Goal: Task Accomplishment & Management: Manage account settings

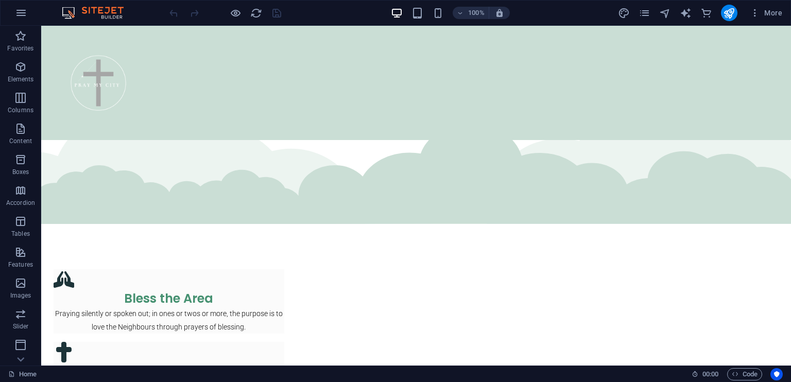
scroll to position [2158, 0]
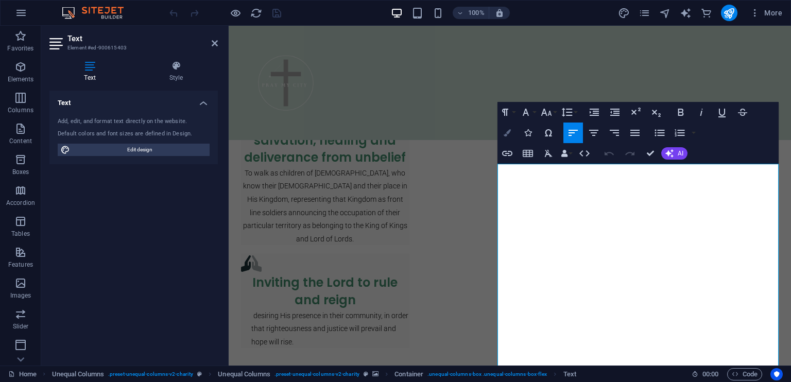
click at [510, 131] on icon "button" at bounding box center [507, 132] width 7 height 7
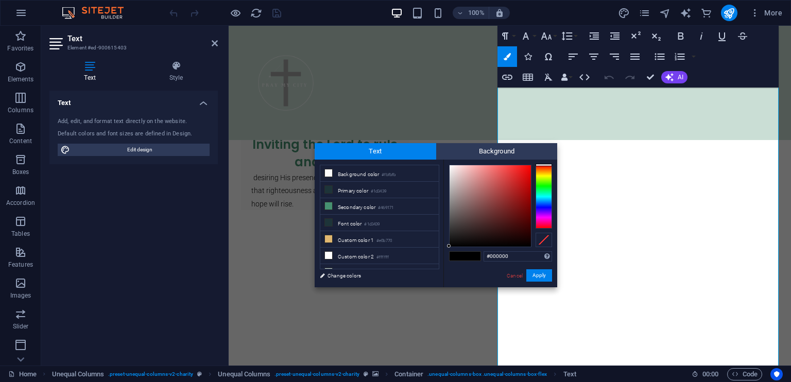
scroll to position [39, 0]
click at [542, 274] on button "Apply" at bounding box center [540, 275] width 26 height 12
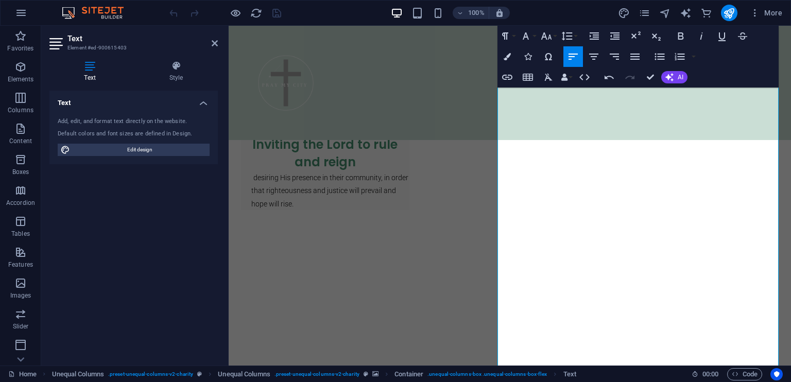
click at [218, 41] on aside "Text Element #ed-900615403 Text Style Text Add, edit, and format text directly …" at bounding box center [135, 196] width 188 height 340
click at [216, 43] on icon at bounding box center [215, 43] width 6 height 8
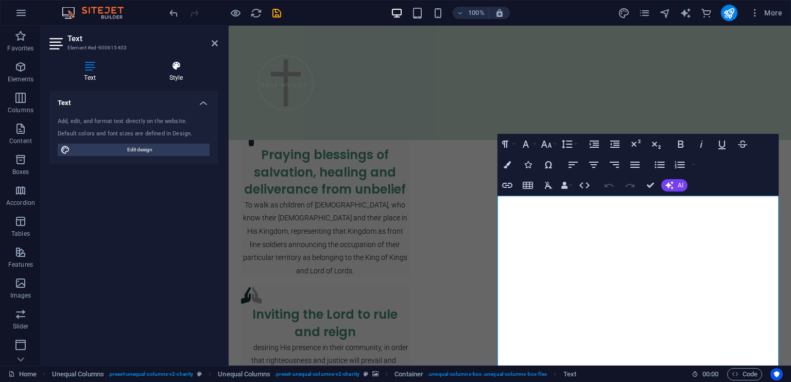
click at [176, 67] on icon at bounding box center [175, 66] width 83 height 10
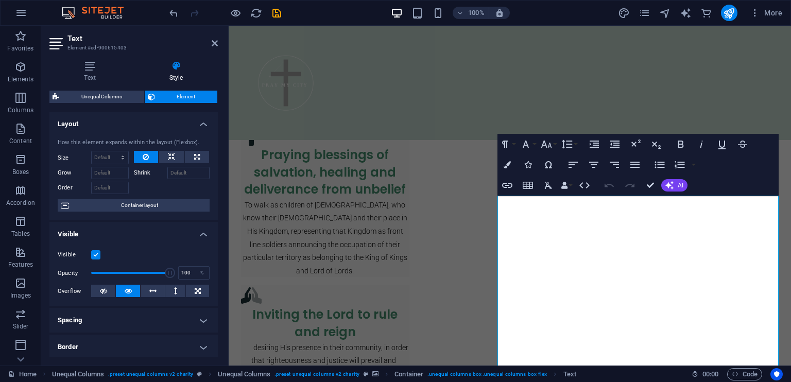
click at [188, 93] on span "Element" at bounding box center [186, 97] width 57 height 12
click at [155, 270] on span at bounding box center [130, 272] width 79 height 15
drag, startPoint x: 155, startPoint y: 274, endPoint x: 167, endPoint y: 275, distance: 11.9
click at [167, 275] on span at bounding box center [169, 273] width 10 height 10
drag, startPoint x: 167, startPoint y: 275, endPoint x: 156, endPoint y: 275, distance: 11.3
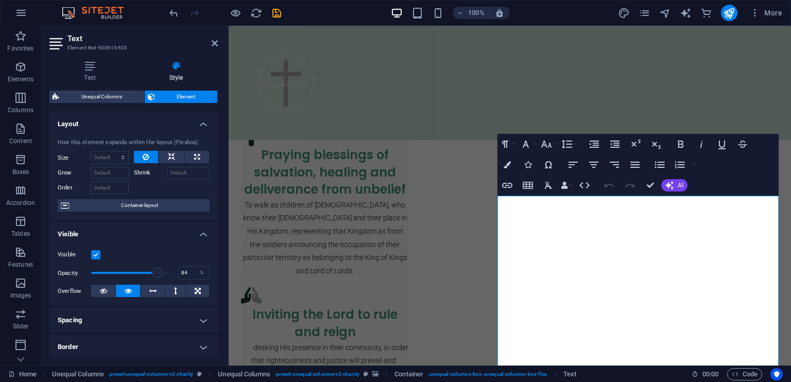
click at [156, 275] on span at bounding box center [157, 273] width 10 height 10
type input "100"
drag, startPoint x: 156, startPoint y: 275, endPoint x: 171, endPoint y: 276, distance: 15.5
click at [171, 276] on span at bounding box center [170, 273] width 10 height 10
click at [212, 41] on icon at bounding box center [215, 43] width 6 height 8
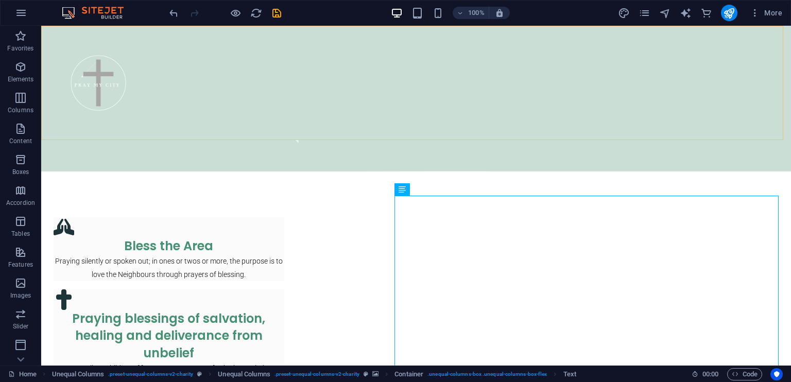
scroll to position [2126, 0]
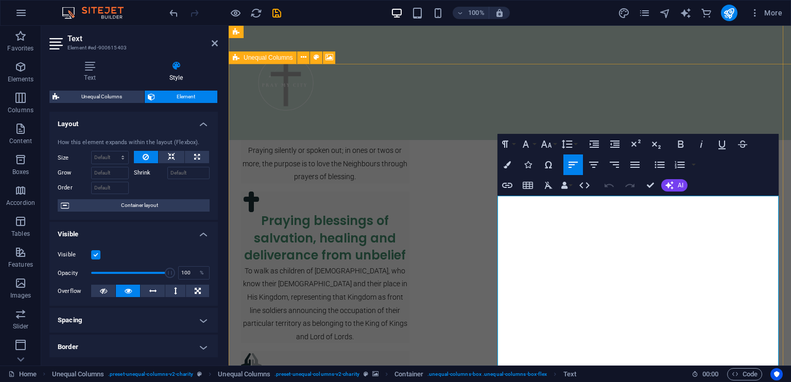
scroll to position [2192, 0]
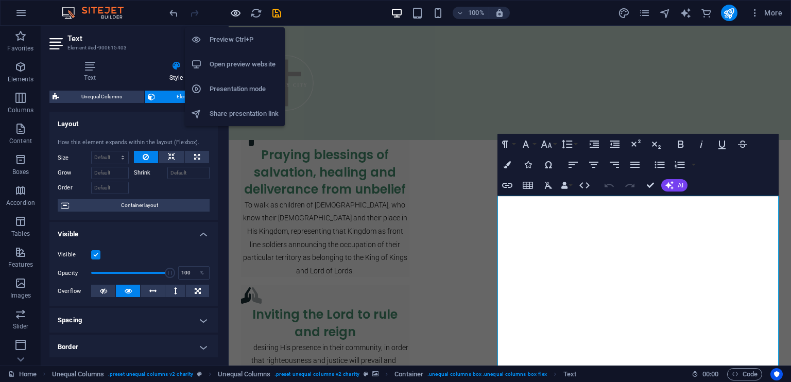
click at [235, 10] on icon "button" at bounding box center [236, 13] width 12 height 12
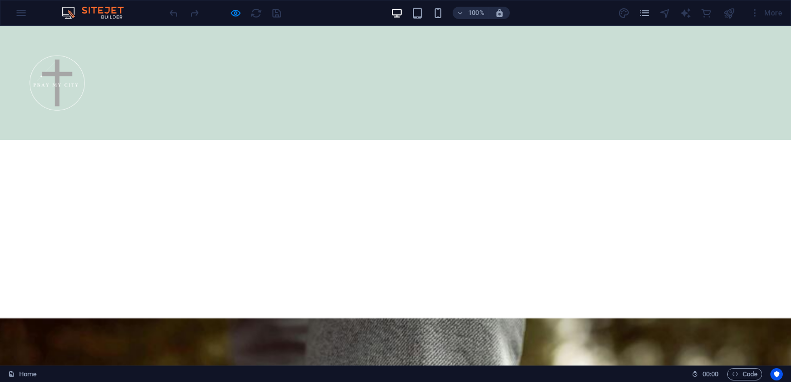
scroll to position [2619, 0]
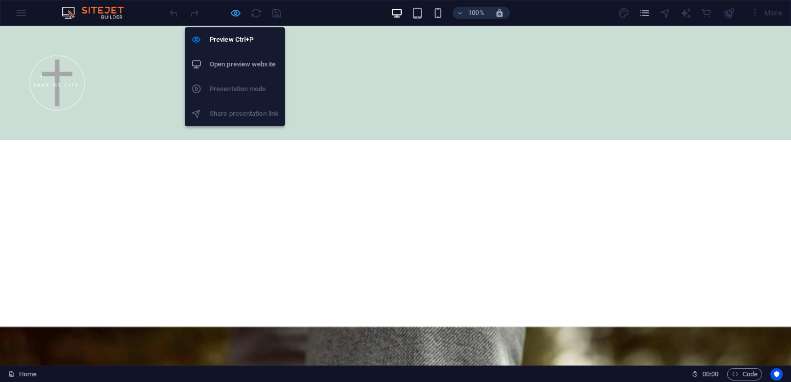
click at [233, 11] on icon "button" at bounding box center [236, 13] width 12 height 12
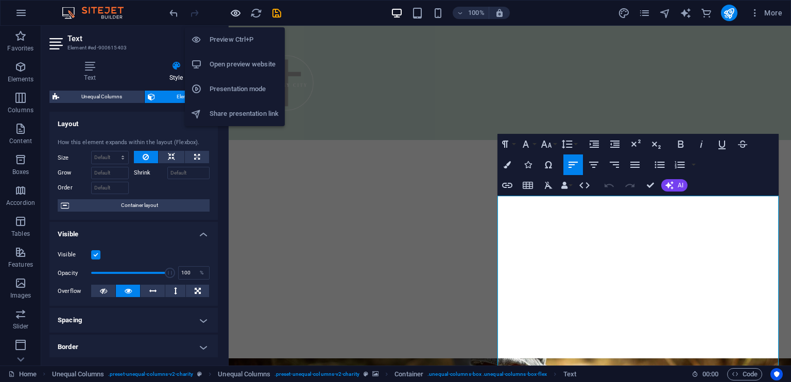
scroll to position [2192, 0]
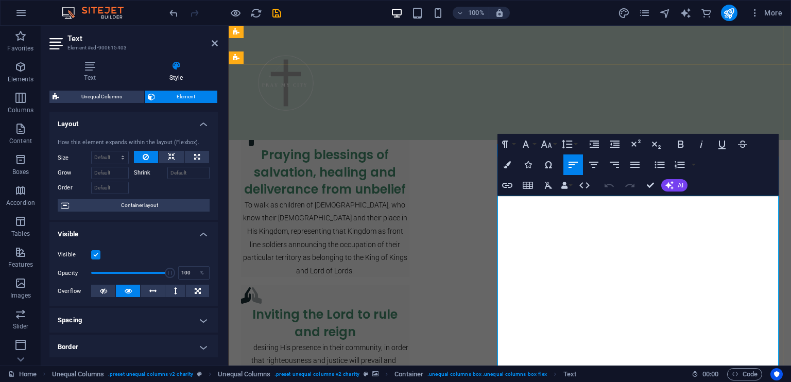
click at [113, 271] on span at bounding box center [130, 272] width 79 height 15
click at [187, 271] on input "30" at bounding box center [194, 273] width 30 height 12
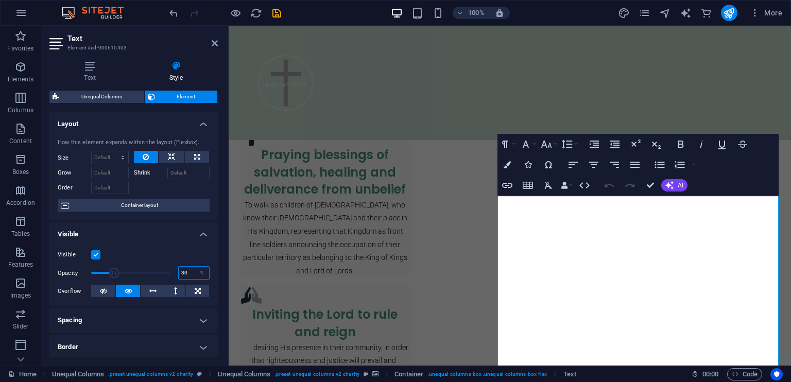
type input "3"
type input "100"
click at [135, 205] on span "Container layout" at bounding box center [139, 205] width 134 height 12
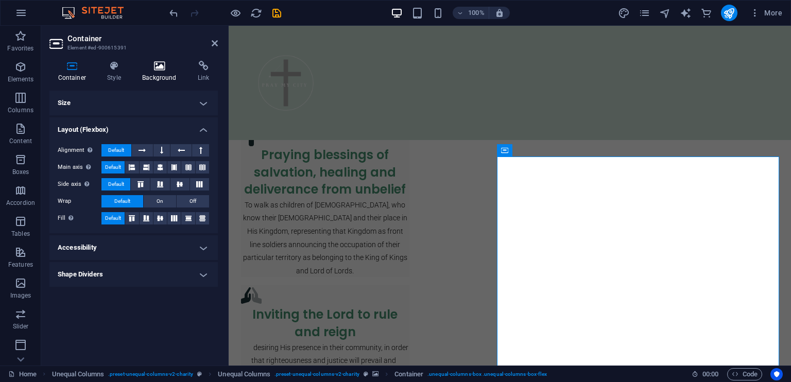
click at [160, 65] on icon at bounding box center [160, 66] width 52 height 10
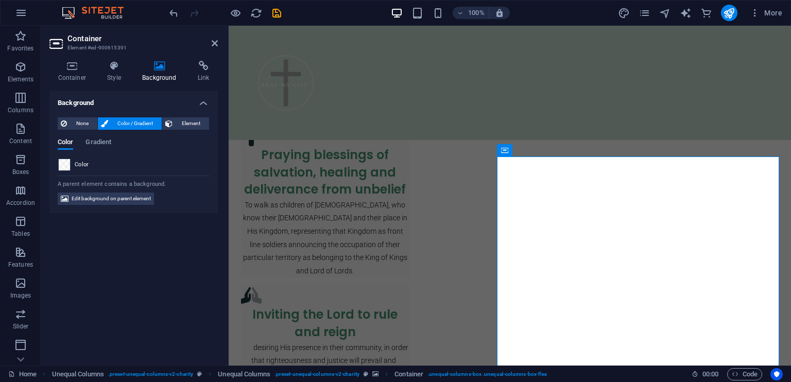
click at [63, 166] on span at bounding box center [64, 164] width 11 height 11
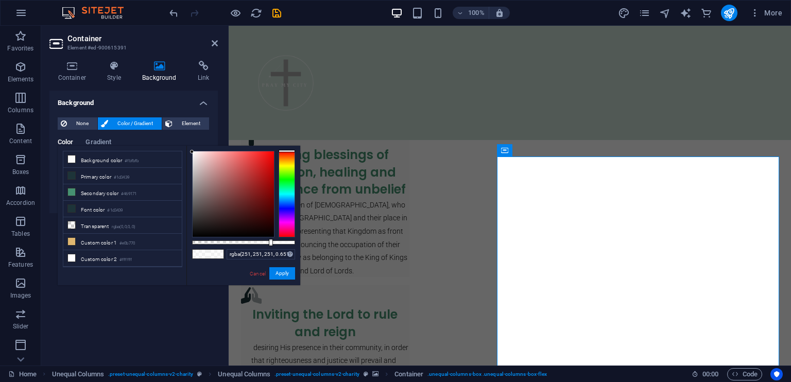
click at [259, 241] on div at bounding box center [243, 243] width 103 height 4
click at [247, 243] on div at bounding box center [243, 243] width 103 height 4
click at [241, 242] on div at bounding box center [243, 243] width 103 height 4
click at [281, 242] on div at bounding box center [243, 243] width 103 height 4
click at [285, 242] on div at bounding box center [243, 243] width 103 height 4
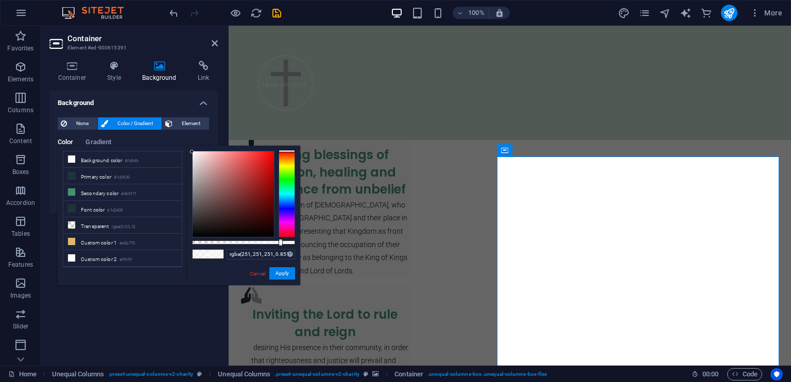
click at [280, 242] on div at bounding box center [243, 243] width 103 height 4
click at [286, 270] on button "Apply" at bounding box center [282, 273] width 26 height 12
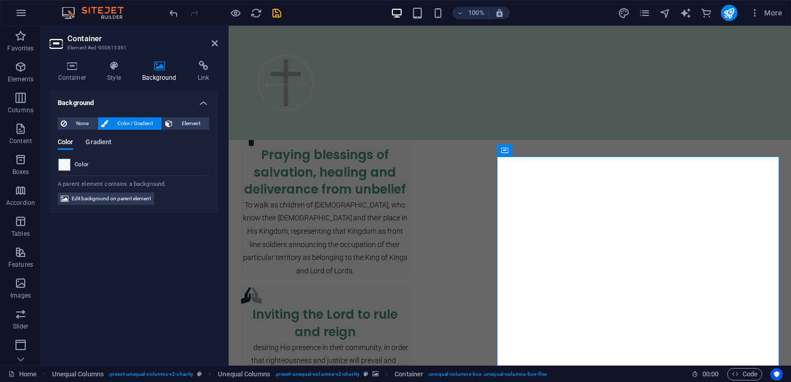
click at [107, 141] on span "Gradient" at bounding box center [99, 143] width 26 height 14
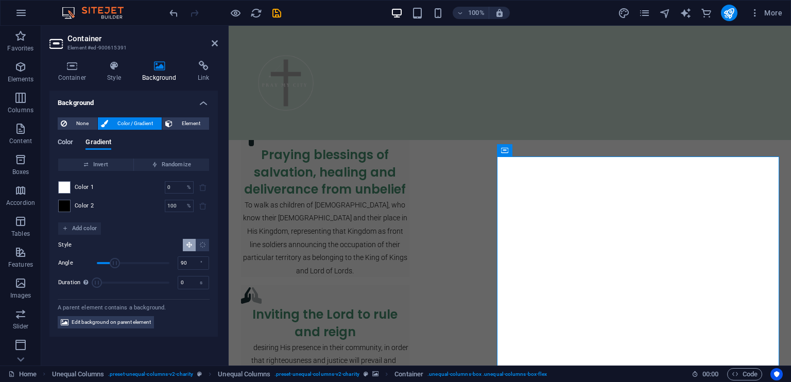
click at [66, 142] on span "Color" at bounding box center [65, 143] width 15 height 14
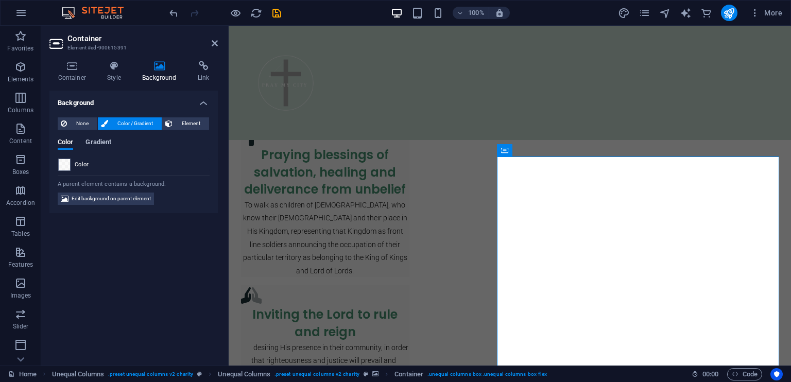
click at [101, 140] on span "Gradient" at bounding box center [99, 143] width 26 height 14
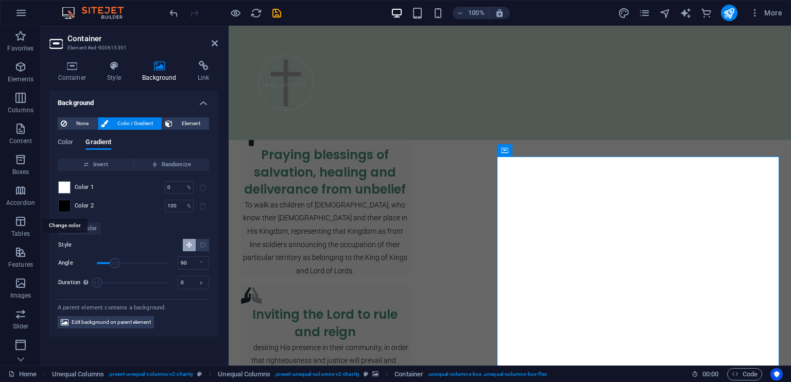
click at [62, 207] on span at bounding box center [64, 205] width 11 height 11
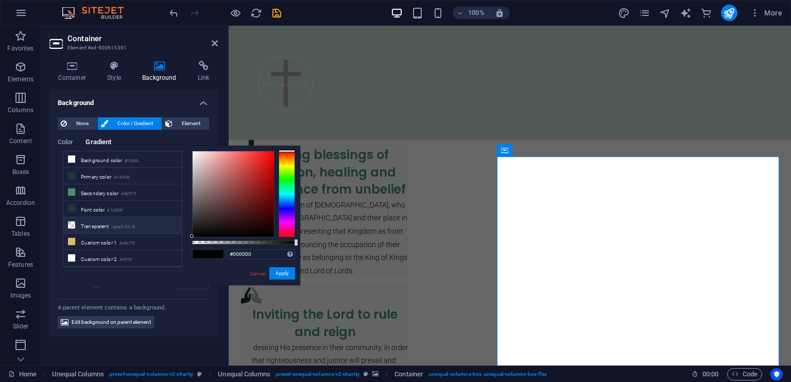
click at [72, 222] on icon at bounding box center [71, 225] width 7 height 7
click at [72, 254] on icon at bounding box center [71, 257] width 7 height 7
click at [278, 242] on div at bounding box center [243, 243] width 103 height 4
click at [258, 241] on div at bounding box center [243, 243] width 103 height 4
click at [270, 241] on div at bounding box center [243, 243] width 103 height 4
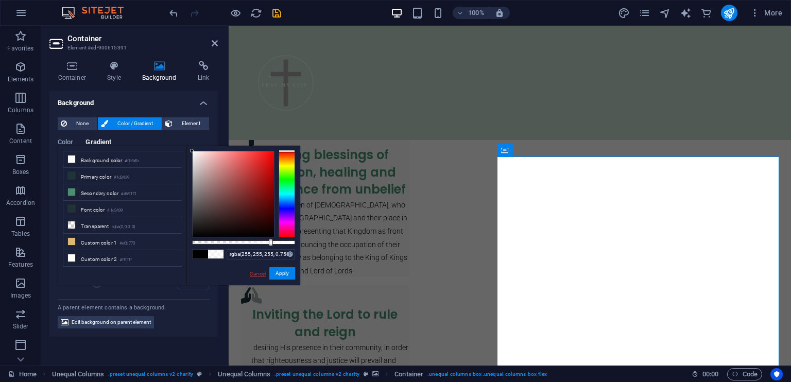
click at [263, 273] on link "Cancel" at bounding box center [258, 274] width 18 height 8
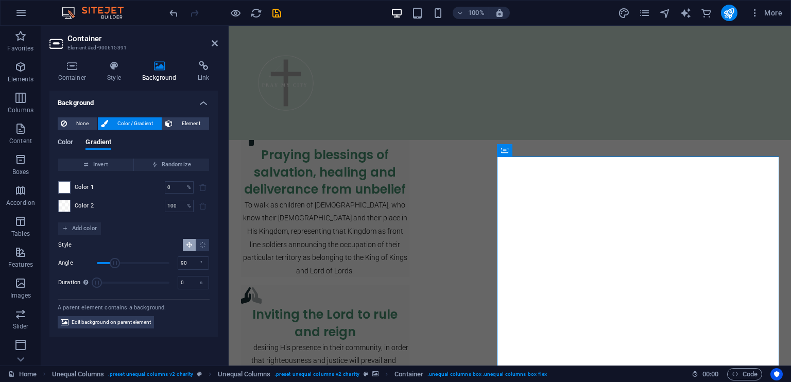
click at [71, 141] on span "Color" at bounding box center [65, 143] width 15 height 14
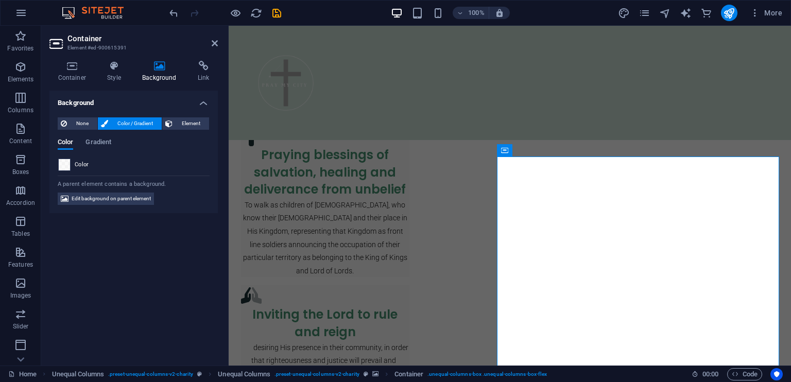
click at [63, 164] on span at bounding box center [64, 164] width 11 height 11
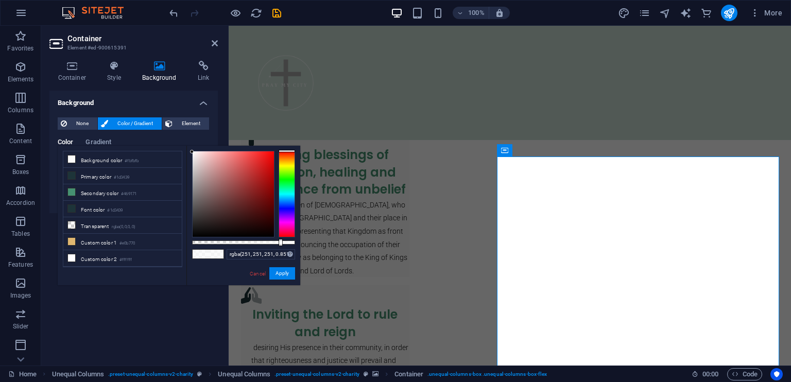
click at [63, 164] on li "Background color #fbfbfb" at bounding box center [122, 159] width 118 height 16
click at [72, 223] on icon at bounding box center [71, 225] width 7 height 7
click at [282, 242] on div at bounding box center [243, 243] width 103 height 4
click at [195, 241] on div at bounding box center [243, 243] width 103 height 4
click at [193, 241] on div at bounding box center [243, 243] width 103 height 4
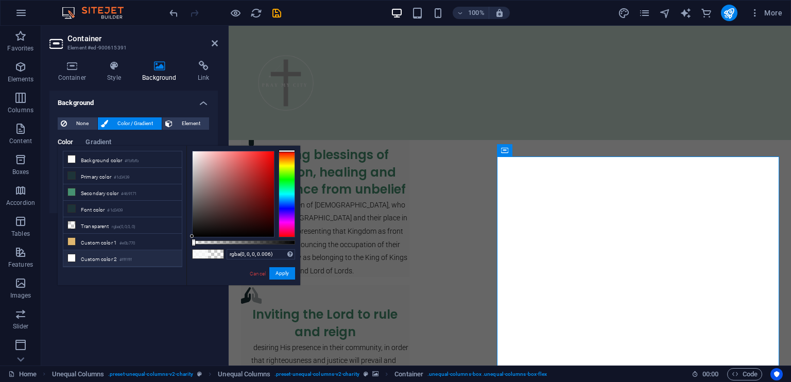
click at [145, 251] on li "Custom color 2 #ffffff" at bounding box center [122, 258] width 118 height 16
click at [117, 156] on li "Background color #fbfbfb" at bounding box center [122, 159] width 118 height 16
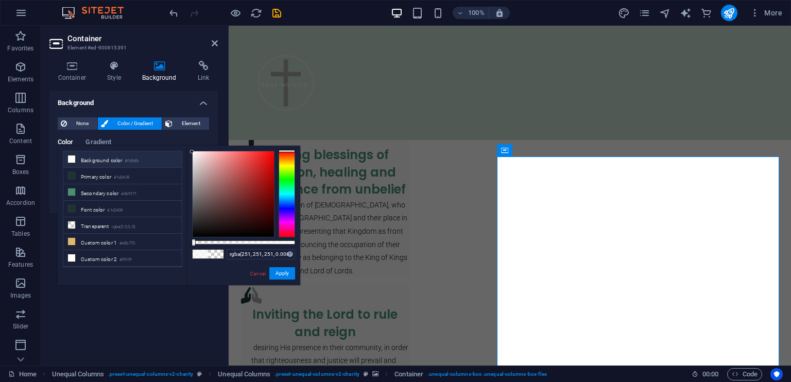
click at [275, 240] on div "rgba(251, 251, 251, 0.006) Supported formats #0852ed rgb(8, 82, 237) rgba(8, 82…" at bounding box center [243, 290] width 114 height 289
click at [280, 242] on div at bounding box center [243, 243] width 103 height 4
click at [275, 242] on div at bounding box center [243, 243] width 103 height 4
click at [132, 156] on li "Background color #fbfbfb" at bounding box center [122, 159] width 118 height 16
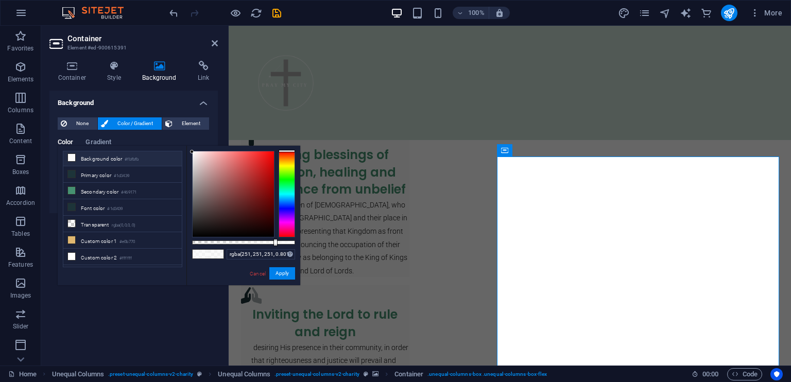
scroll to position [0, 0]
click at [271, 241] on div at bounding box center [243, 243] width 103 height 4
click at [263, 241] on div at bounding box center [243, 243] width 103 height 4
click at [274, 239] on div "rgba(251, 251, 251, 0.691) Supported formats #0852ed rgb(8, 82, 237) rgba(8, 82…" at bounding box center [243, 290] width 114 height 289
click at [278, 241] on div at bounding box center [243, 243] width 103 height 4
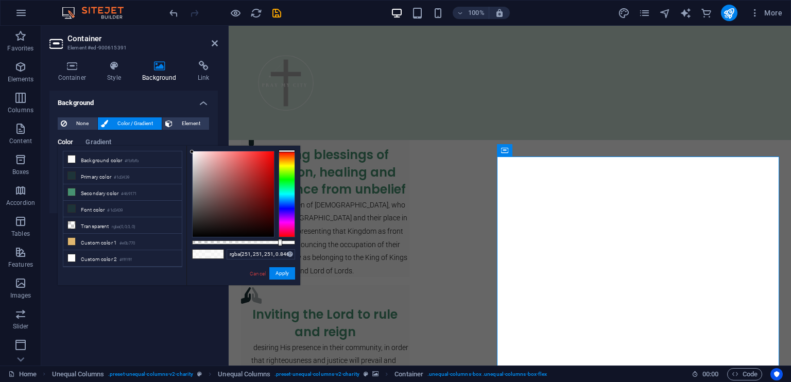
type input "rgba(251, 251, 251, 0.856)"
click at [280, 241] on div at bounding box center [281, 242] width 4 height 7
click at [277, 10] on icon "save" at bounding box center [277, 13] width 12 height 12
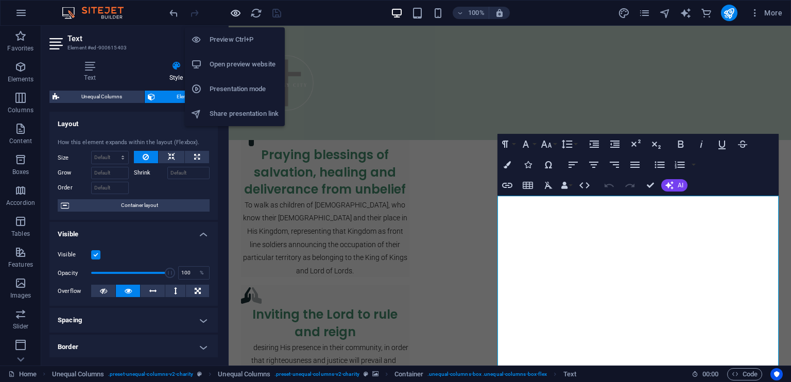
click at [237, 9] on icon "button" at bounding box center [236, 13] width 12 height 12
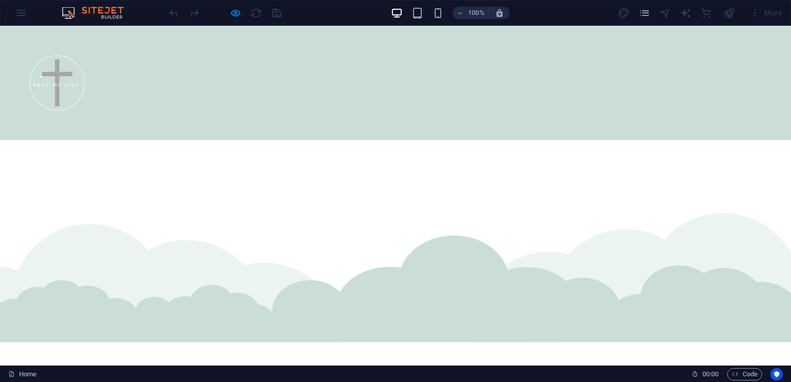
scroll to position [1817, 0]
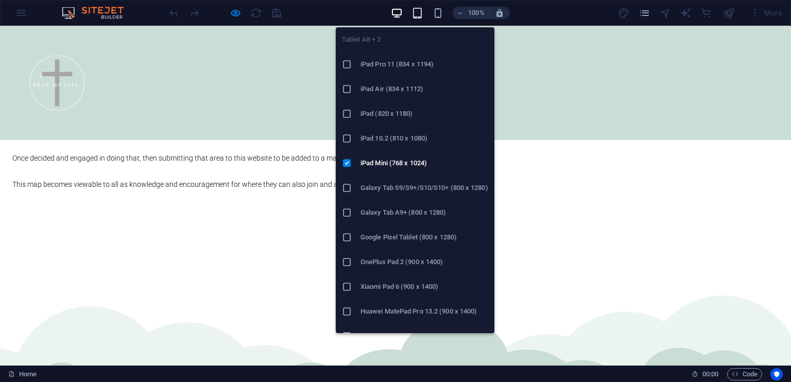
click at [420, 8] on icon "button" at bounding box center [418, 13] width 12 height 12
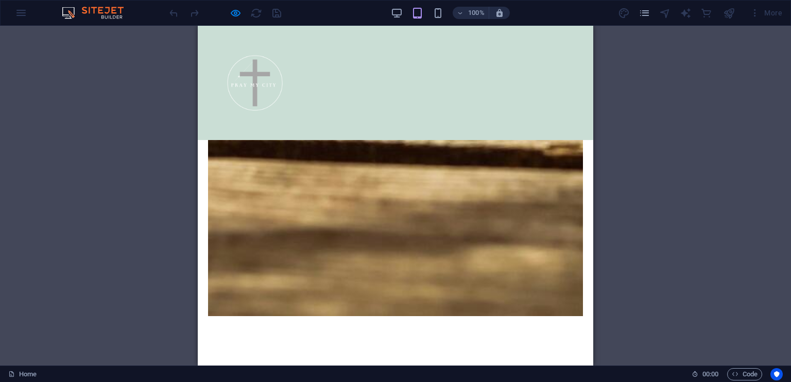
scroll to position [3530, 0]
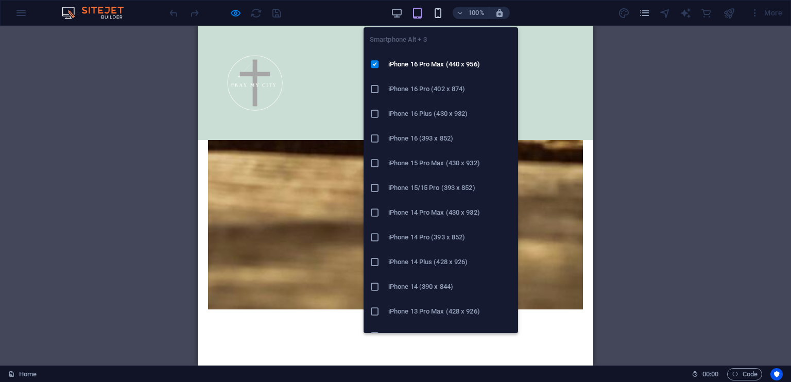
click at [435, 14] on icon "button" at bounding box center [438, 13] width 12 height 12
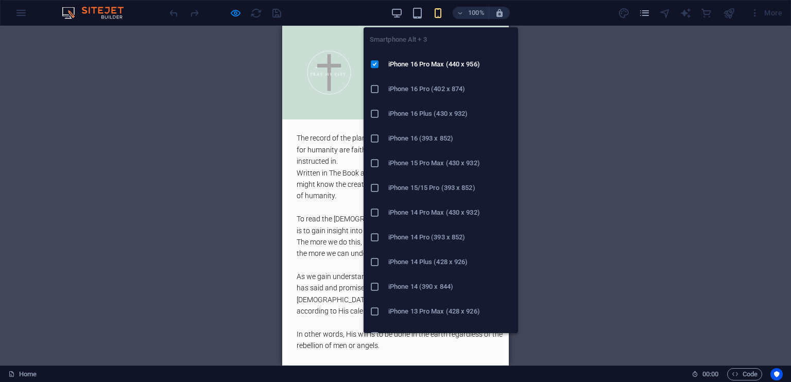
scroll to position [3483, 0]
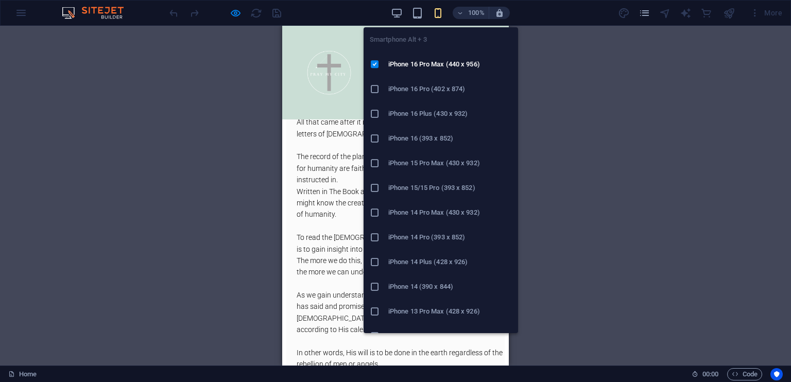
click at [421, 255] on li "iPhone 14 Plus (428 x 926)" at bounding box center [441, 262] width 155 height 25
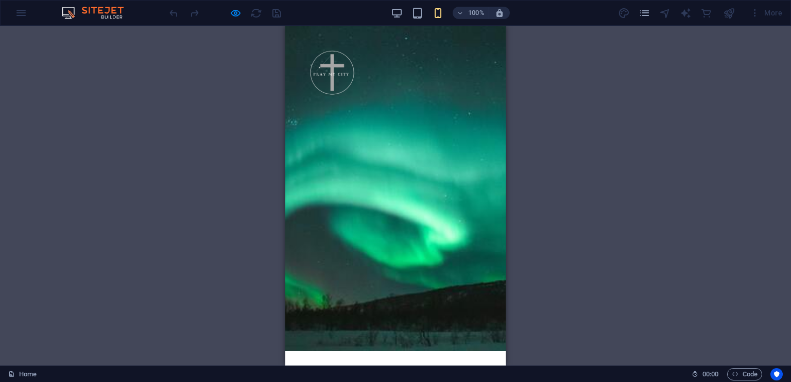
scroll to position [0, 0]
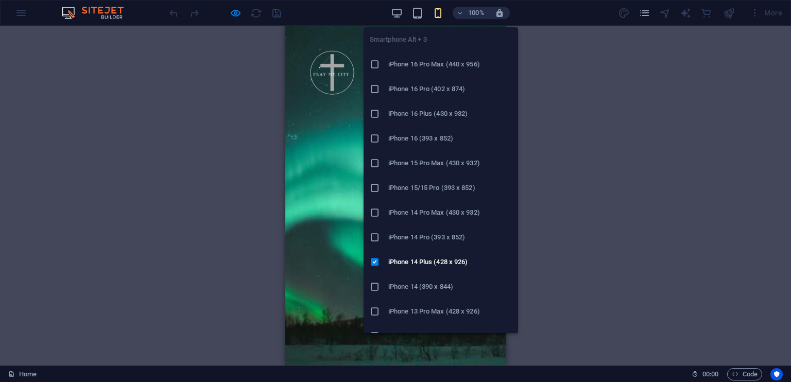
click at [424, 156] on li "iPhone 15 Pro Max (430 x 932)" at bounding box center [441, 163] width 155 height 25
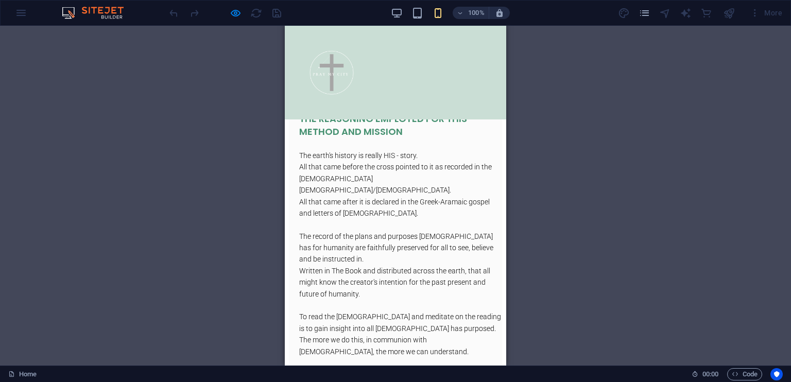
scroll to position [3527, 0]
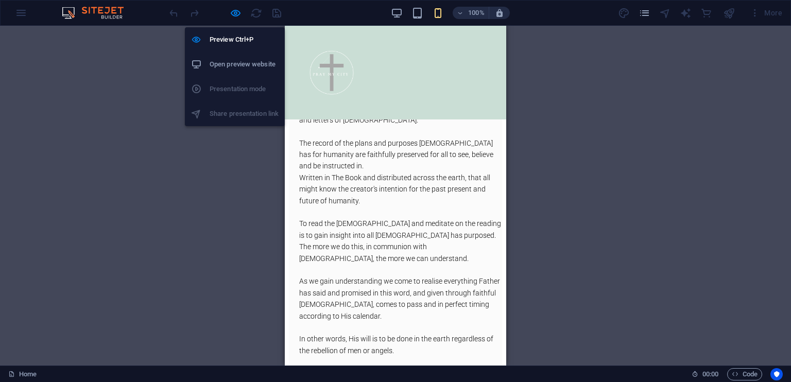
click at [243, 61] on h6 "Open preview website" at bounding box center [244, 64] width 69 height 12
click at [238, 13] on icon "button" at bounding box center [236, 13] width 12 height 12
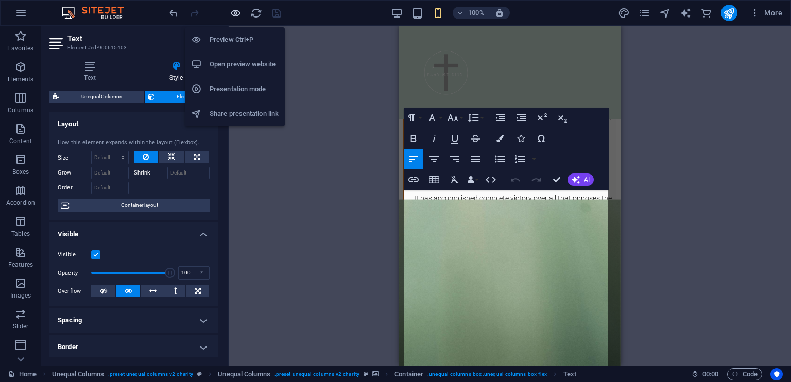
scroll to position [2257, 0]
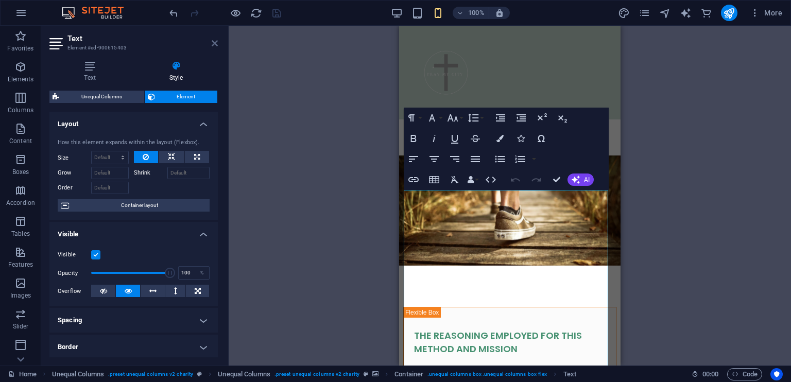
click at [214, 41] on icon at bounding box center [215, 43] width 6 height 8
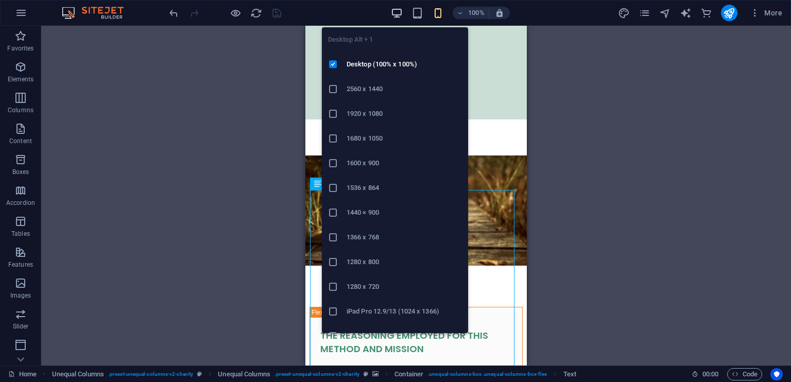
click at [396, 11] on icon "button" at bounding box center [397, 13] width 12 height 12
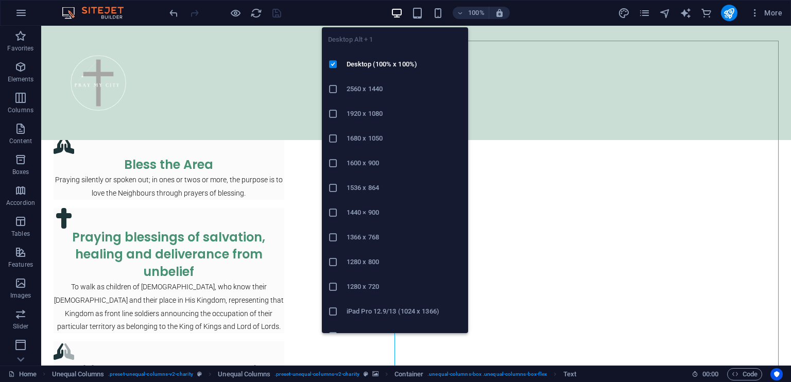
scroll to position [2274, 0]
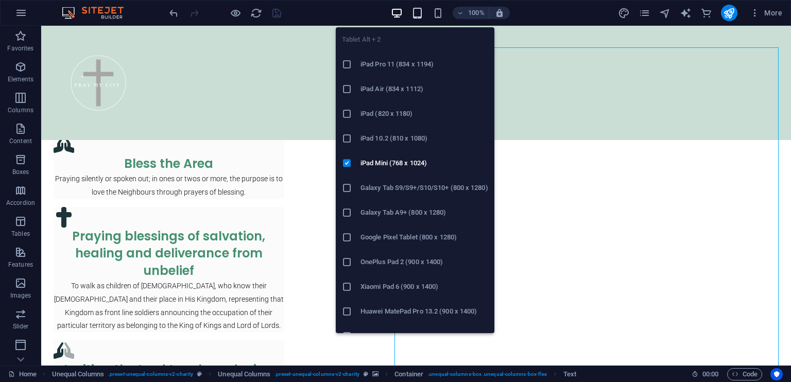
click at [416, 13] on icon "button" at bounding box center [418, 13] width 12 height 12
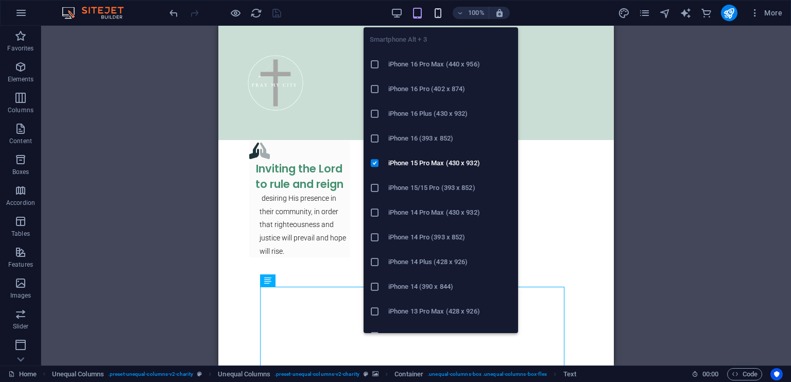
click at [438, 13] on icon "button" at bounding box center [438, 13] width 12 height 12
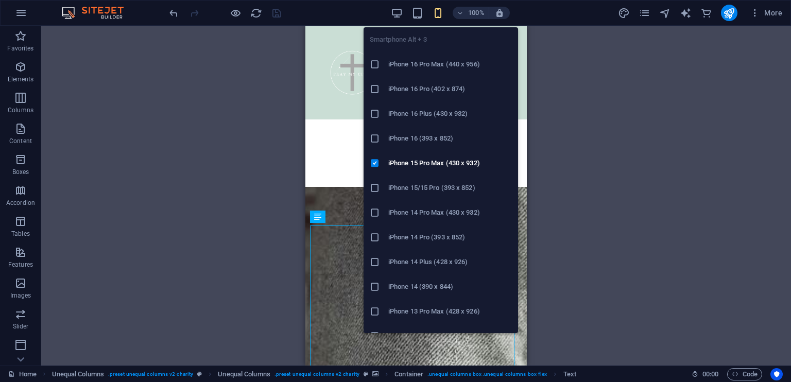
scroll to position [2225, 0]
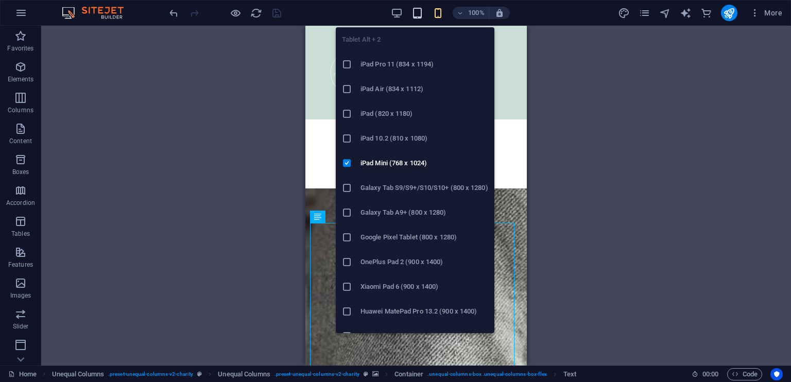
click at [419, 14] on icon "button" at bounding box center [418, 13] width 12 height 12
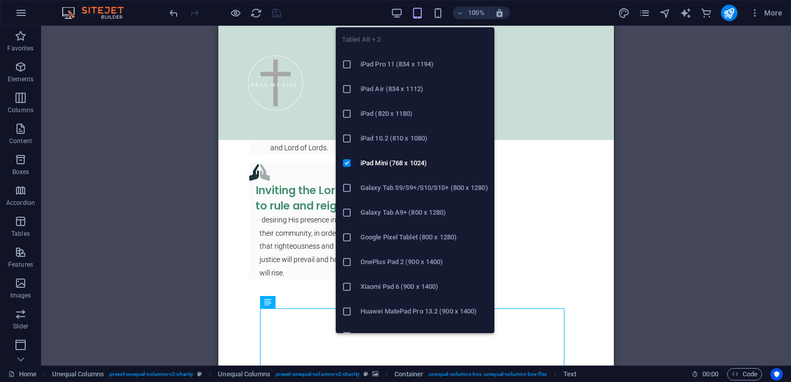
scroll to position [2252, 0]
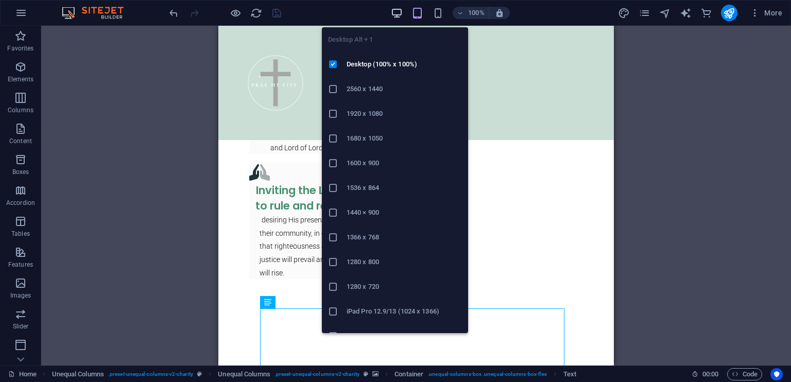
click at [400, 14] on icon "button" at bounding box center [397, 13] width 12 height 12
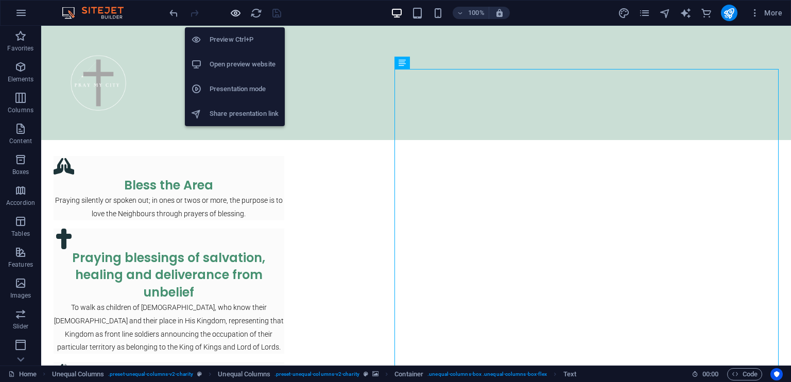
click at [235, 14] on icon "button" at bounding box center [236, 13] width 12 height 12
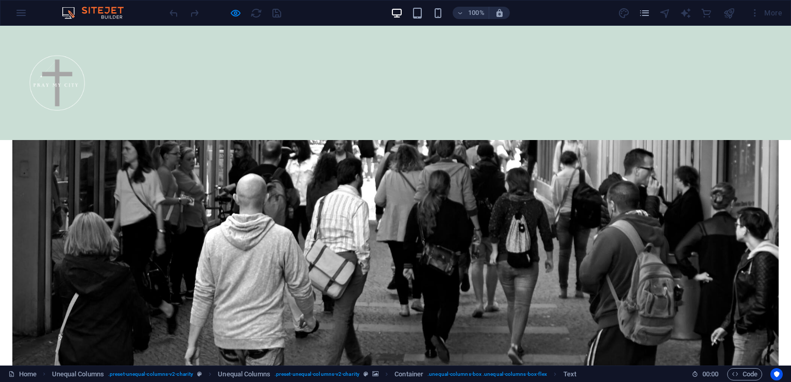
scroll to position [0, 0]
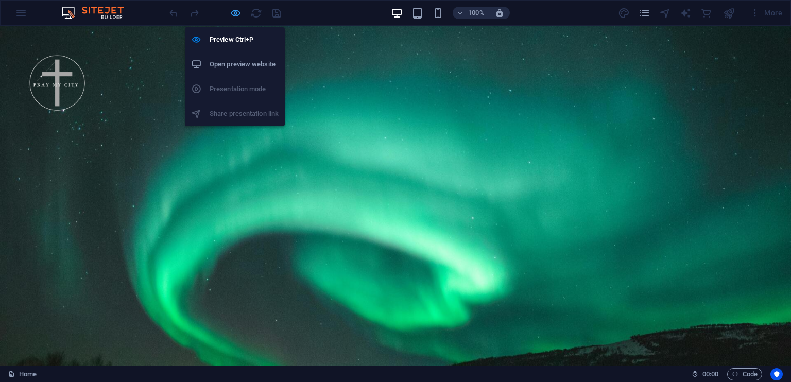
click at [237, 15] on icon "button" at bounding box center [236, 13] width 12 height 12
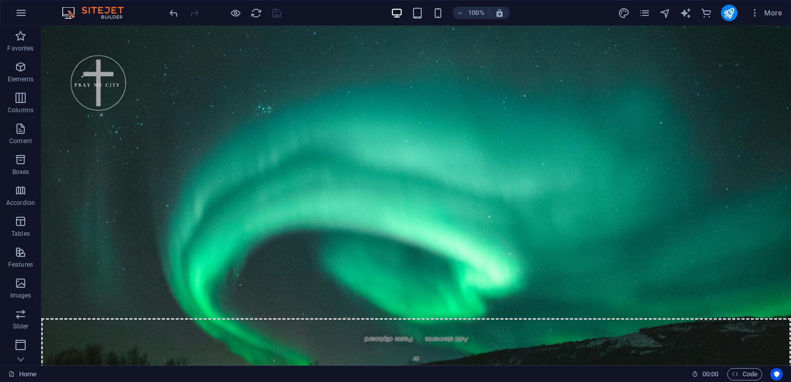
click at [275, 14] on div at bounding box center [224, 13] width 115 height 16
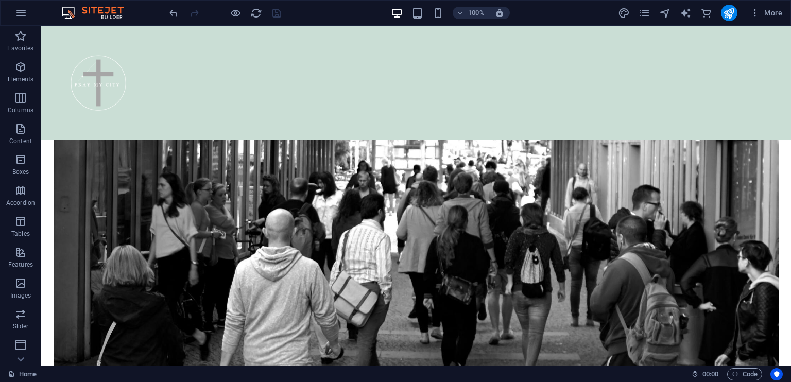
scroll to position [556, 0]
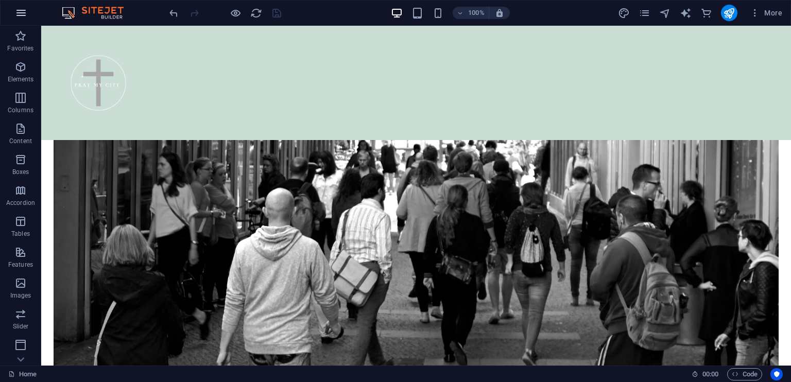
click at [20, 10] on icon "button" at bounding box center [21, 13] width 12 height 12
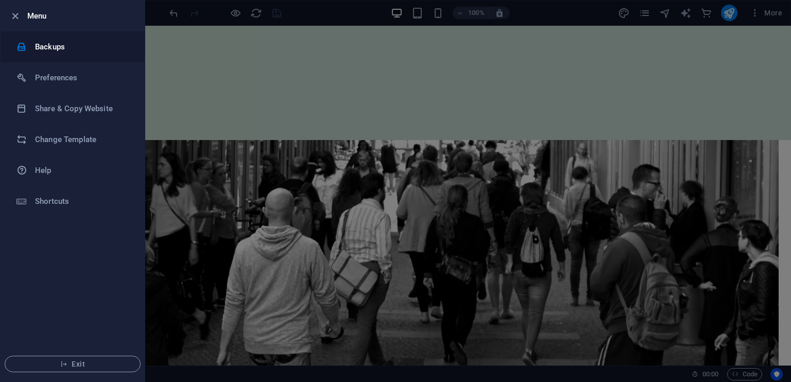
click at [55, 47] on h6 "Backups" at bounding box center [82, 47] width 95 height 12
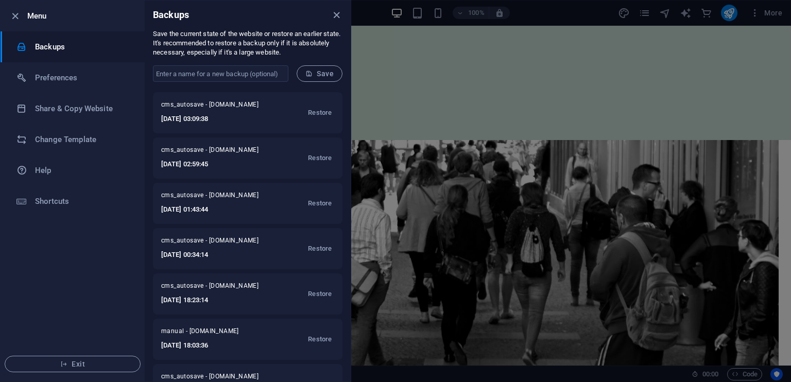
scroll to position [0, 0]
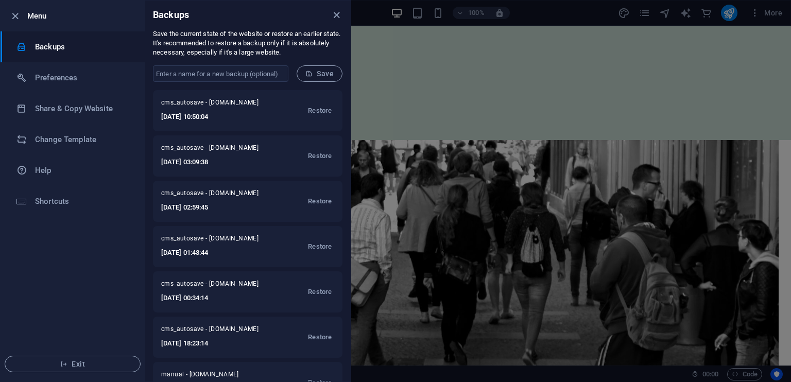
click at [349, 84] on form "​ Save" at bounding box center [248, 73] width 206 height 33
click at [325, 77] on span "Save" at bounding box center [319, 74] width 28 height 8
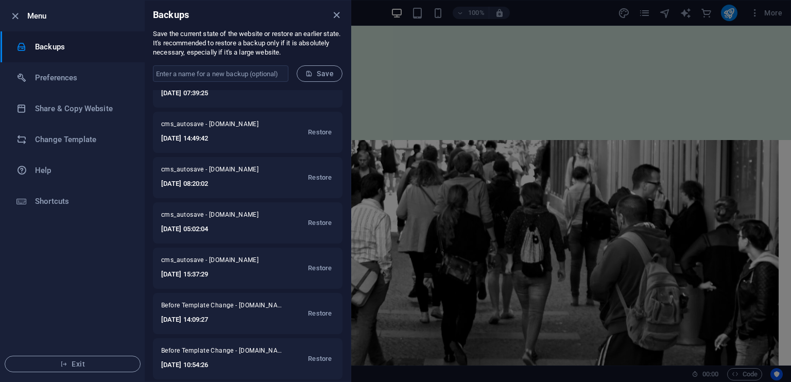
scroll to position [709, 0]
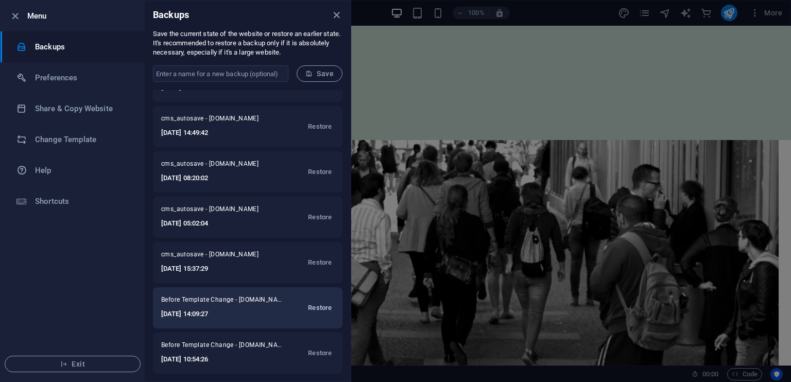
click at [308, 307] on span "Restore" at bounding box center [320, 308] width 24 height 12
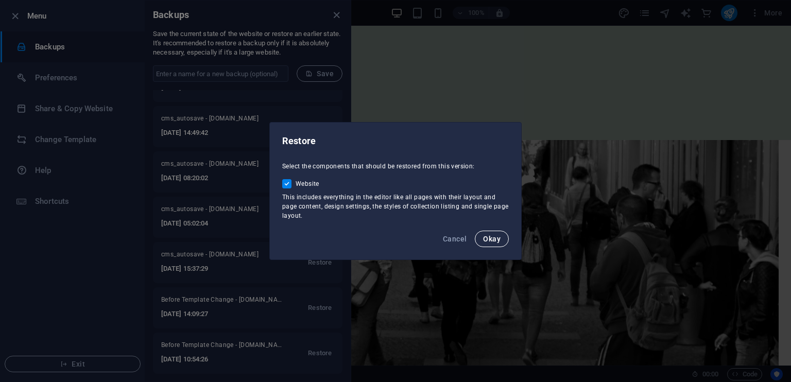
click at [492, 237] on span "Okay" at bounding box center [492, 239] width 18 height 8
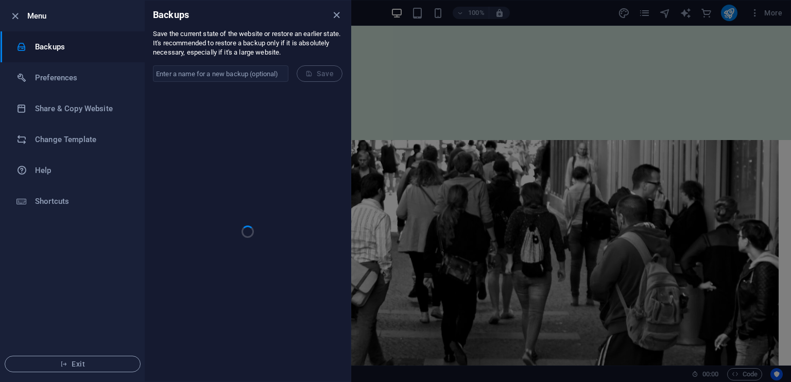
scroll to position [0, 0]
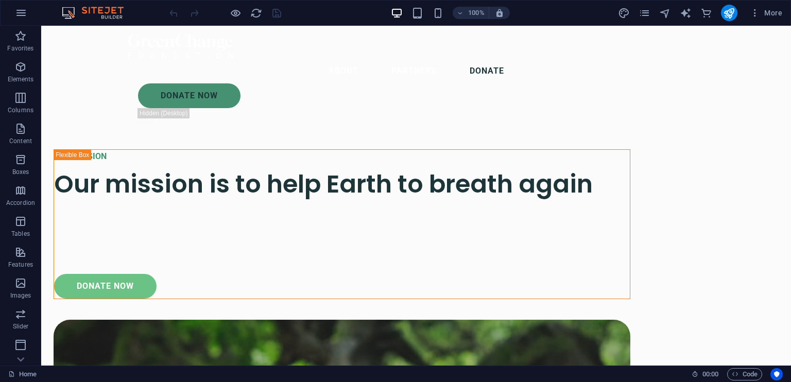
scroll to position [3462, 0]
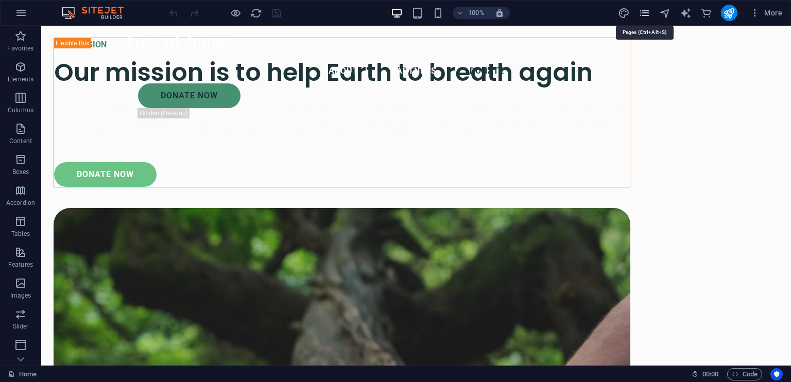
click at [647, 9] on icon "pages" at bounding box center [645, 13] width 12 height 12
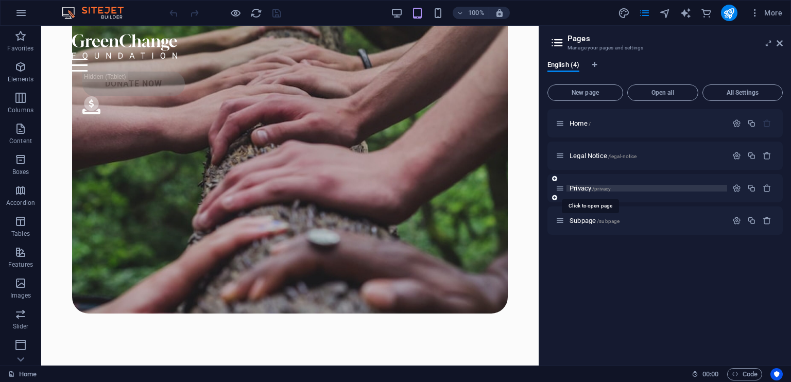
click at [604, 186] on span "/privacy" at bounding box center [601, 189] width 19 height 6
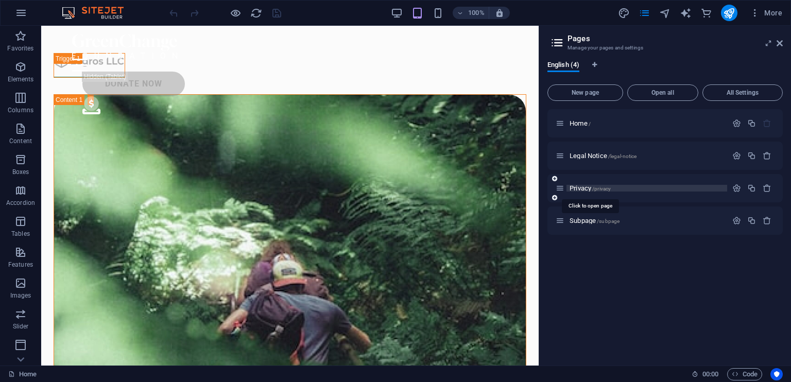
scroll to position [0, 0]
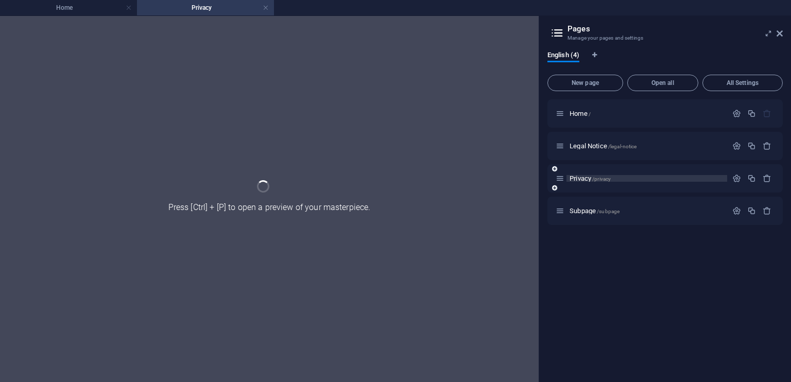
click at [604, 186] on div "Privacy /privacy" at bounding box center [665, 178] width 235 height 28
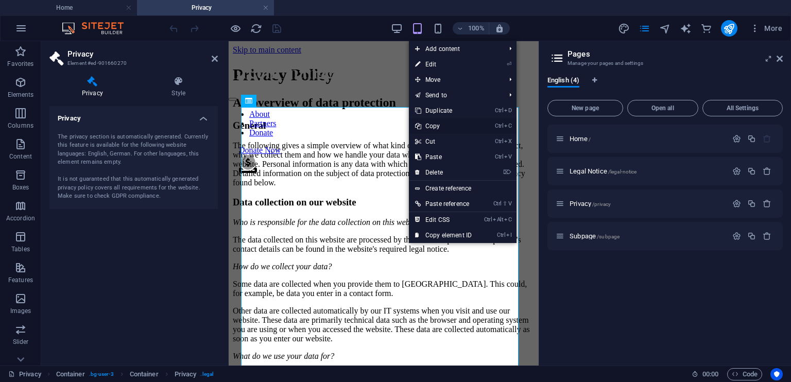
click at [434, 127] on link "Ctrl C Copy" at bounding box center [443, 125] width 69 height 15
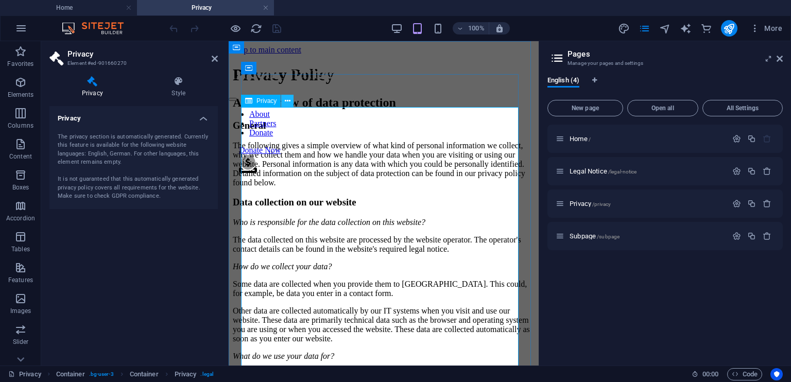
click at [286, 101] on icon at bounding box center [288, 101] width 6 height 11
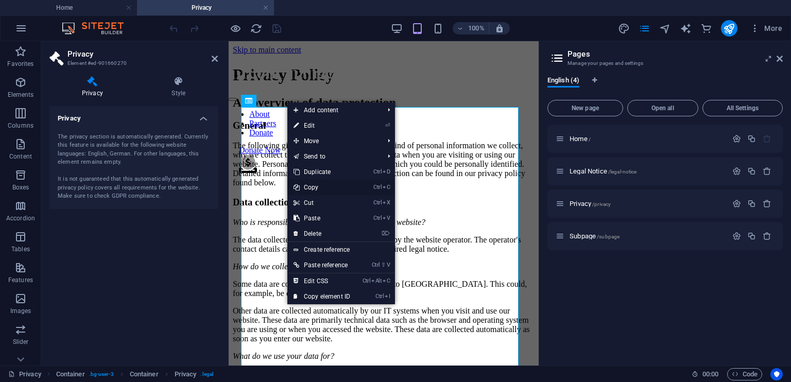
click at [318, 188] on link "Ctrl C Copy" at bounding box center [321, 187] width 69 height 15
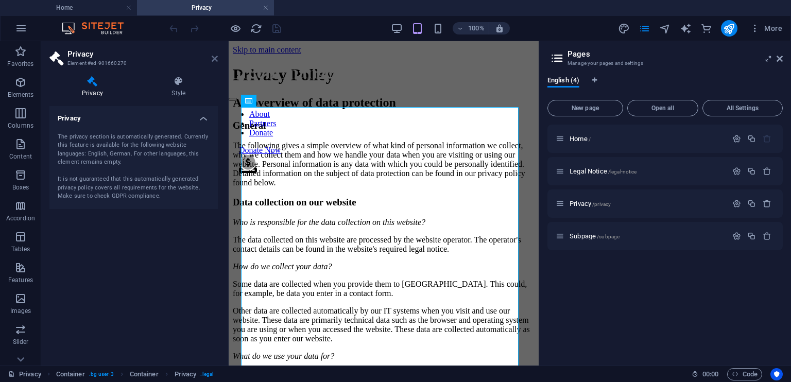
click at [215, 61] on icon at bounding box center [215, 59] width 6 height 8
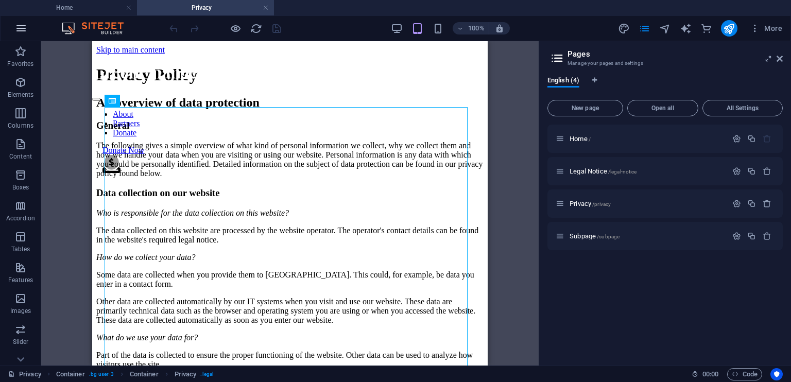
click at [25, 25] on icon "button" at bounding box center [21, 28] width 12 height 12
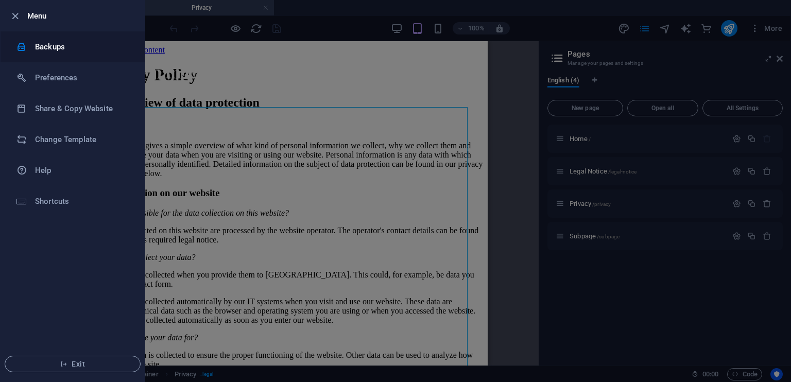
click at [48, 46] on h6 "Backups" at bounding box center [82, 47] width 95 height 12
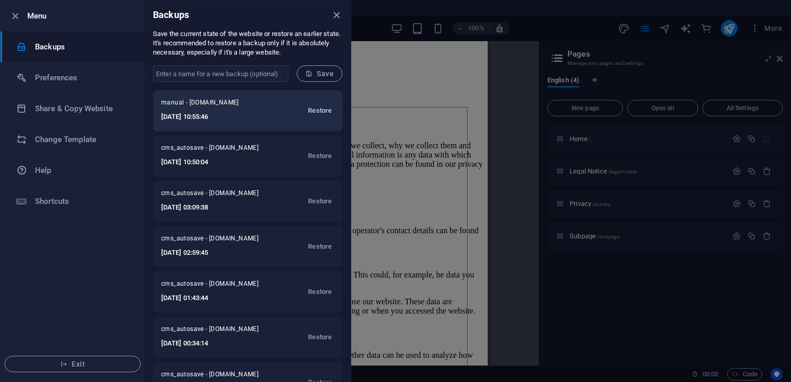
click at [325, 109] on span "Restore" at bounding box center [320, 111] width 24 height 12
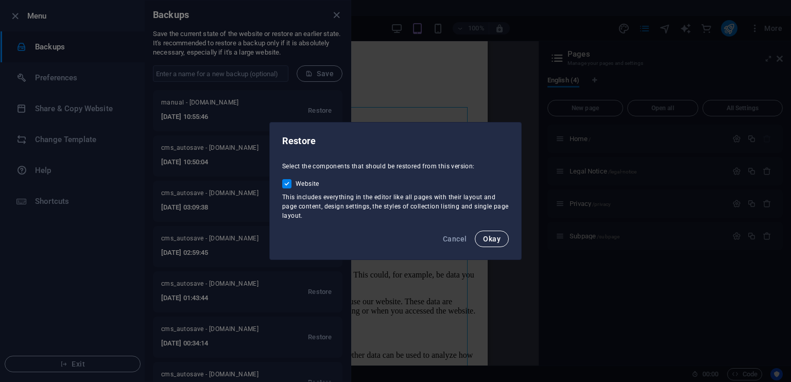
click at [492, 235] on span "Okay" at bounding box center [492, 239] width 18 height 8
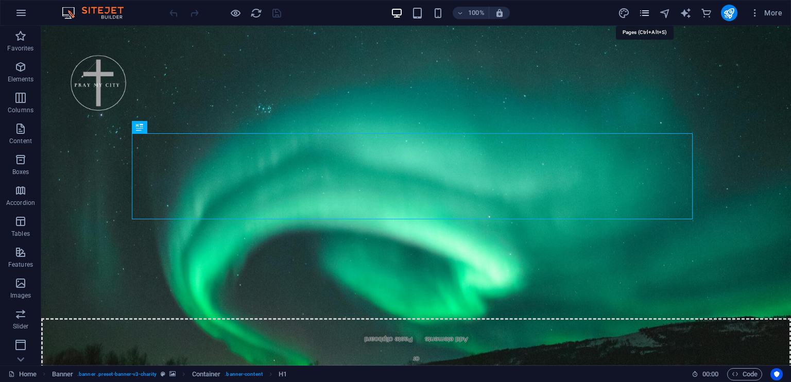
click at [645, 13] on icon "pages" at bounding box center [645, 13] width 12 height 12
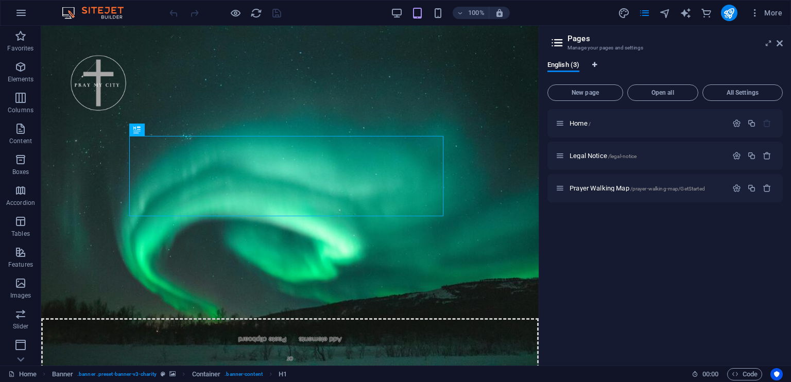
click at [597, 62] on icon "Language Tabs" at bounding box center [594, 65] width 5 height 6
select select "41"
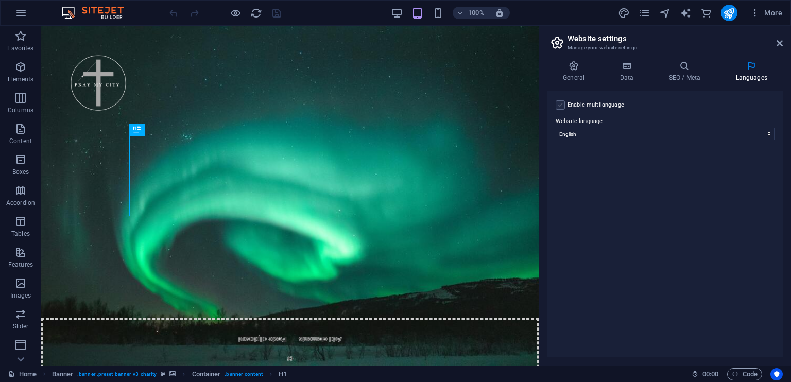
click at [558, 105] on label at bounding box center [560, 104] width 9 height 9
click at [0, 0] on input "Enable multilanguage To disable multilanguage delete all languages until only o…" at bounding box center [0, 0] width 0 height 0
select select
click at [778, 44] on icon at bounding box center [780, 43] width 6 height 8
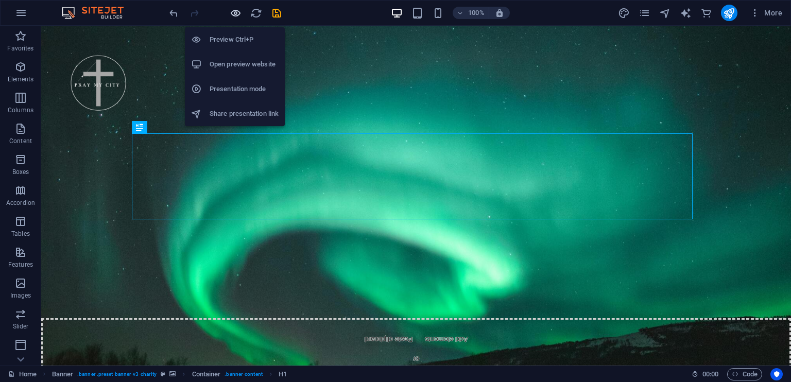
click at [232, 14] on icon "button" at bounding box center [236, 13] width 12 height 12
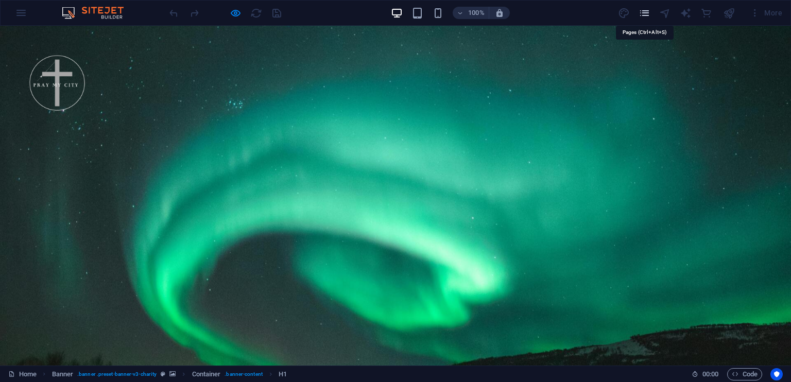
click at [644, 12] on icon "pages" at bounding box center [645, 13] width 12 height 12
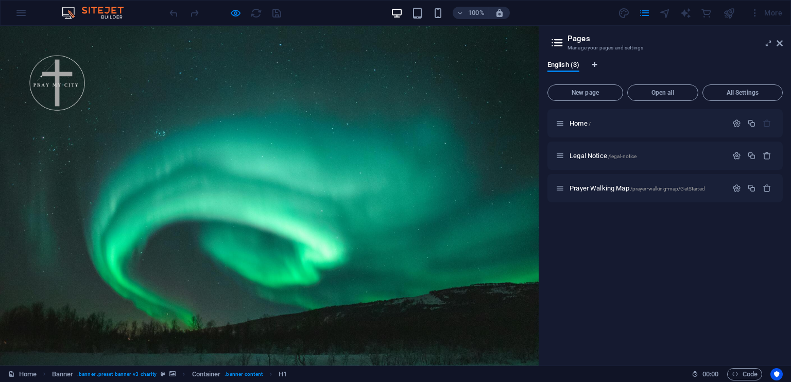
click at [596, 64] on icon "Language Tabs" at bounding box center [594, 65] width 5 height 6
select select "41"
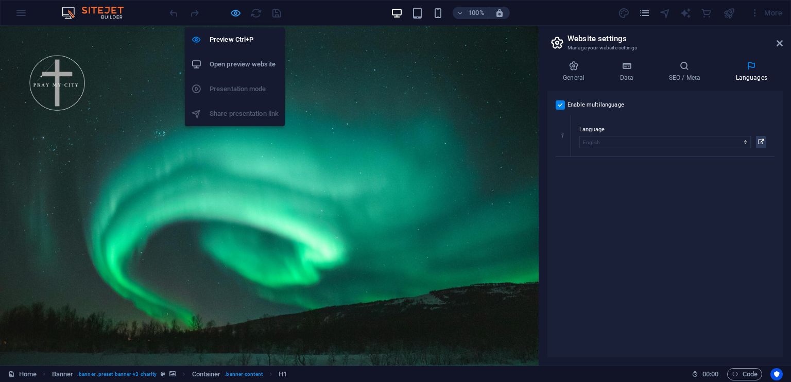
click at [236, 9] on icon "button" at bounding box center [236, 13] width 12 height 12
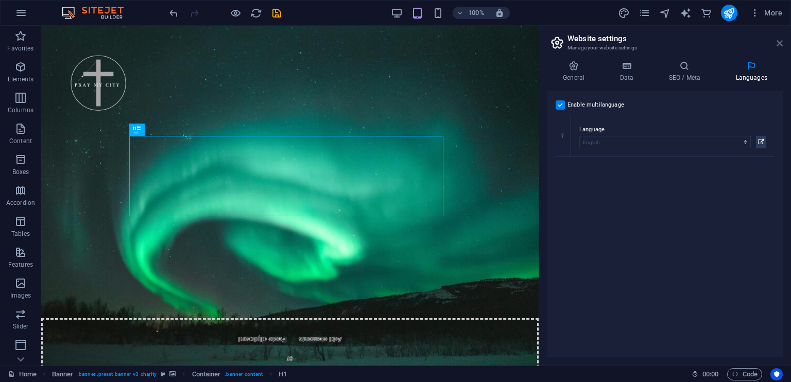
click at [780, 40] on icon at bounding box center [780, 43] width 6 height 8
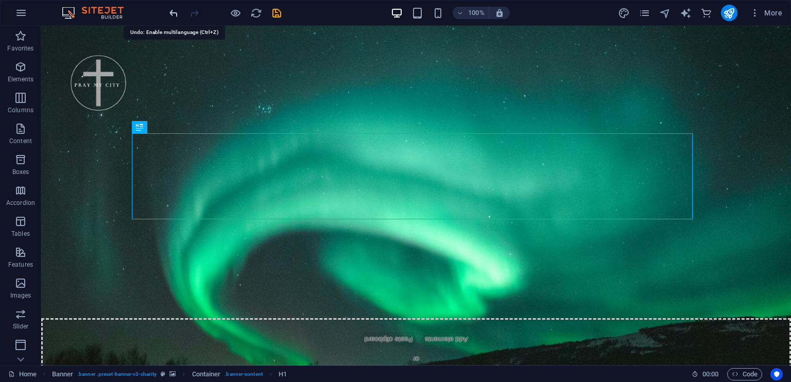
click at [174, 15] on icon "undo" at bounding box center [174, 13] width 12 height 12
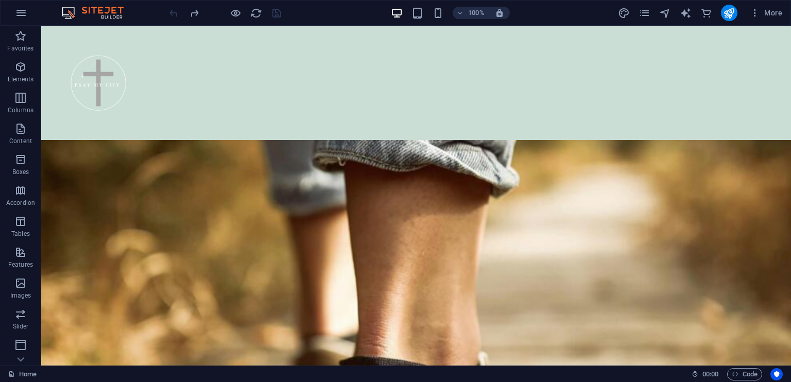
scroll to position [3380, 0]
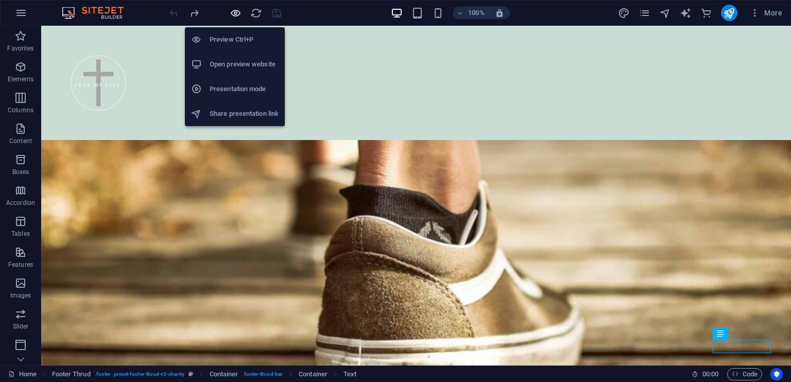
click at [239, 9] on icon "button" at bounding box center [236, 13] width 12 height 12
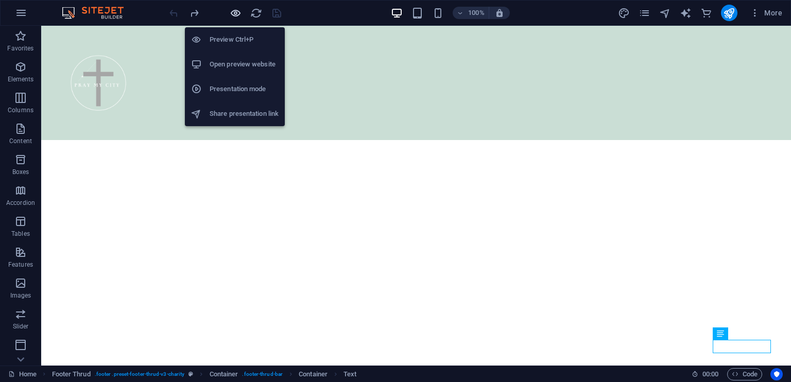
scroll to position [3174, 0]
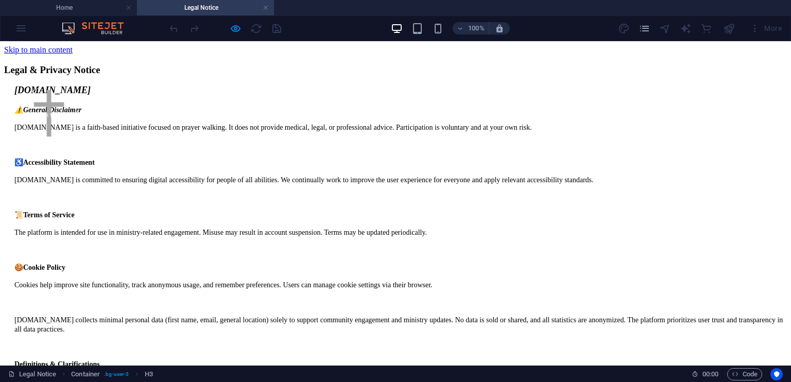
scroll to position [0, 0]
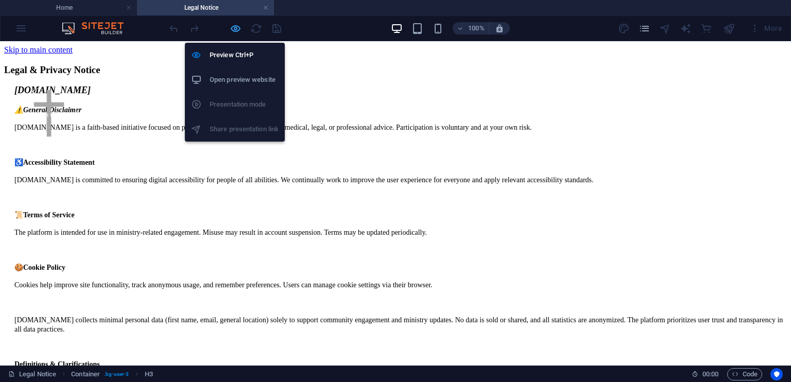
click at [236, 25] on icon "button" at bounding box center [236, 29] width 12 height 12
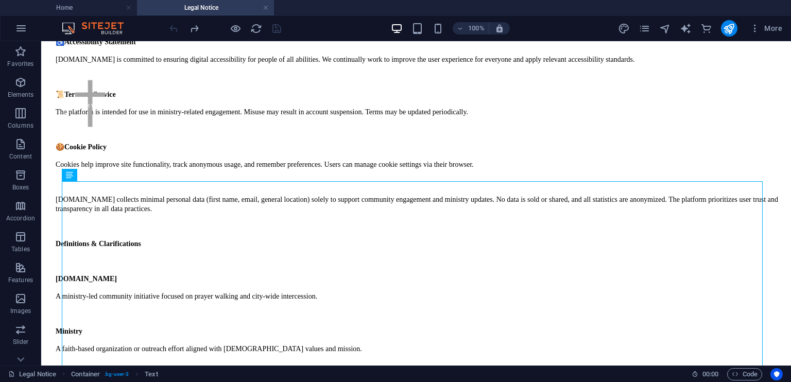
scroll to position [191, 0]
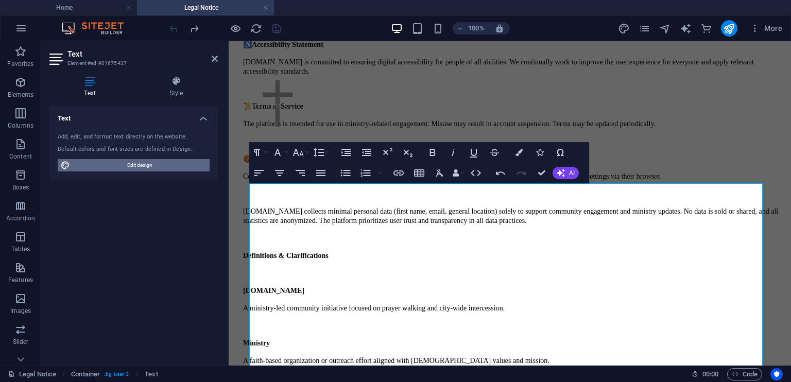
click at [157, 166] on span "Edit design" at bounding box center [139, 165] width 133 height 12
select select "px"
select select "300"
select select "px"
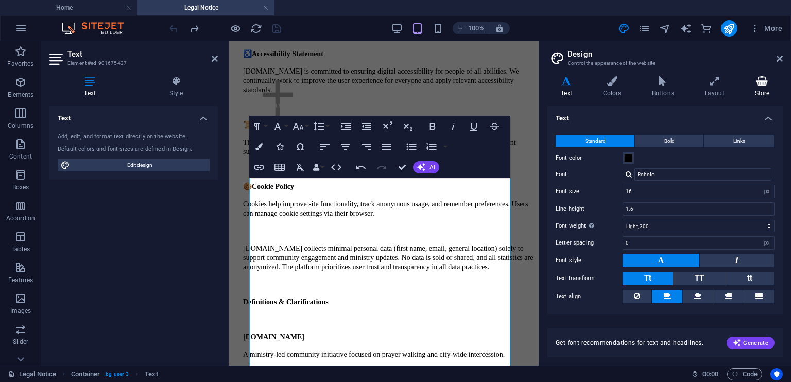
click at [763, 79] on icon at bounding box center [762, 81] width 41 height 10
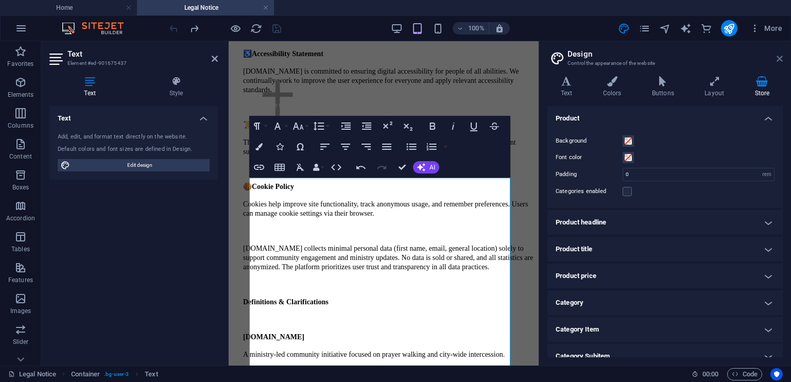
click at [782, 57] on icon at bounding box center [780, 59] width 6 height 8
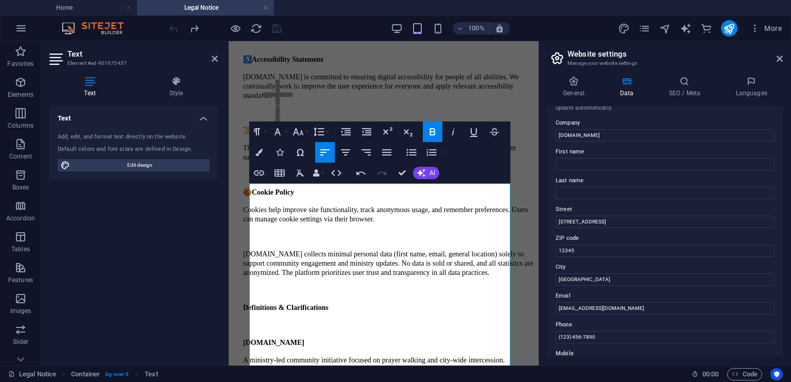
scroll to position [0, 0]
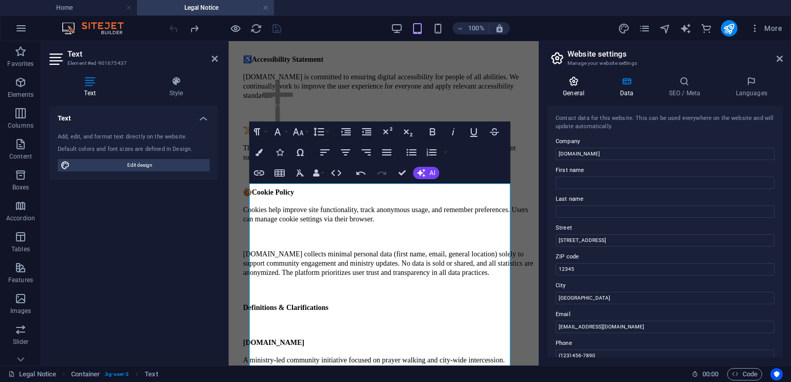
click at [574, 81] on icon at bounding box center [574, 81] width 53 height 10
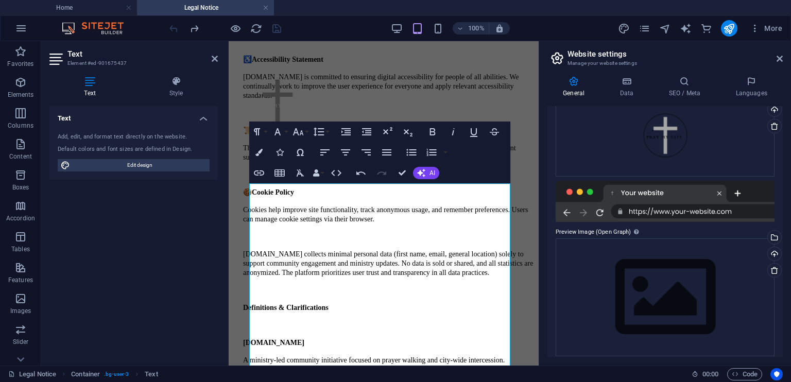
scroll to position [167, 0]
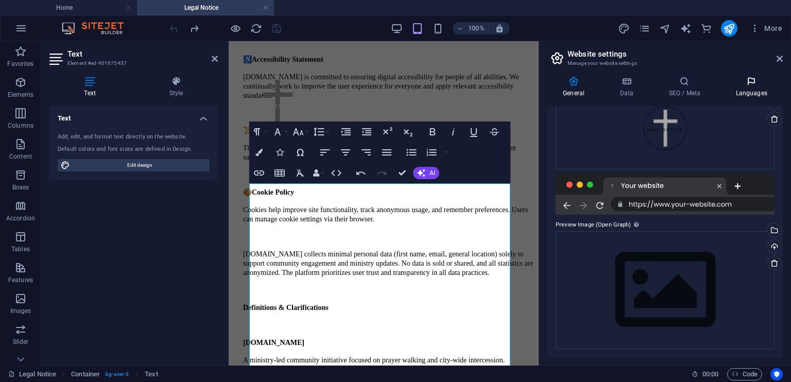
click at [758, 80] on icon at bounding box center [751, 81] width 63 height 10
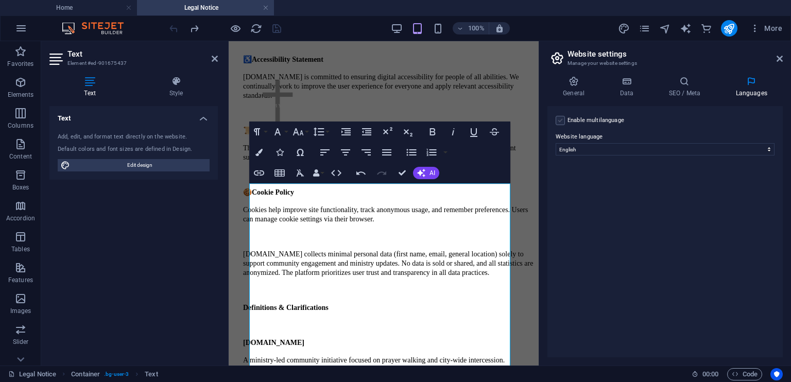
click at [561, 120] on label at bounding box center [560, 120] width 9 height 9
click at [0, 0] on input "Enable multilanguage To disable multilanguage delete all languages until only o…" at bounding box center [0, 0] width 0 height 0
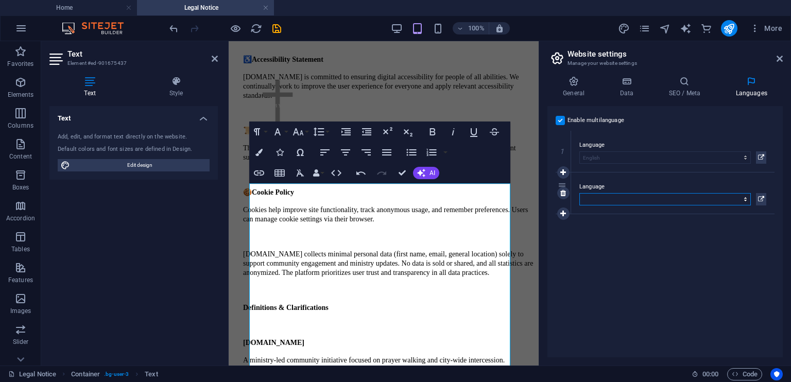
click at [601, 197] on select "Abkhazian Afar Afrikaans Akan Albanian Amharic Arabic Aragonese Armenian Assame…" at bounding box center [666, 199] width 172 height 12
select select "6"
click at [580, 193] on select "Abkhazian Afar Afrikaans Akan Albanian Amharic Arabic Aragonese Armenian Assame…" at bounding box center [666, 199] width 172 height 12
click at [565, 172] on icon at bounding box center [564, 172] width 6 height 7
select select
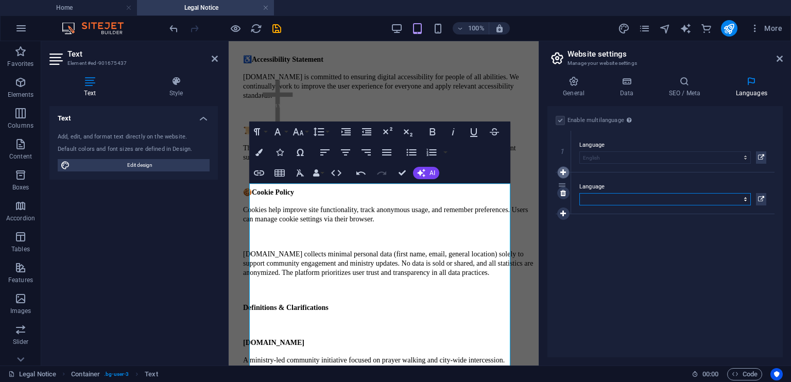
select select "6"
click at [746, 198] on select "Abkhazian Afar Afrikaans Akan Albanian Amharic Arabic Aragonese Armenian Assame…" at bounding box center [666, 199] width 172 height 12
select select "30"
click at [580, 193] on select "Abkhazian Afar Afrikaans Akan Albanian Amharic Arabic Aragonese Armenian Assame…" at bounding box center [666, 199] width 172 height 12
click at [564, 172] on icon at bounding box center [564, 172] width 6 height 7
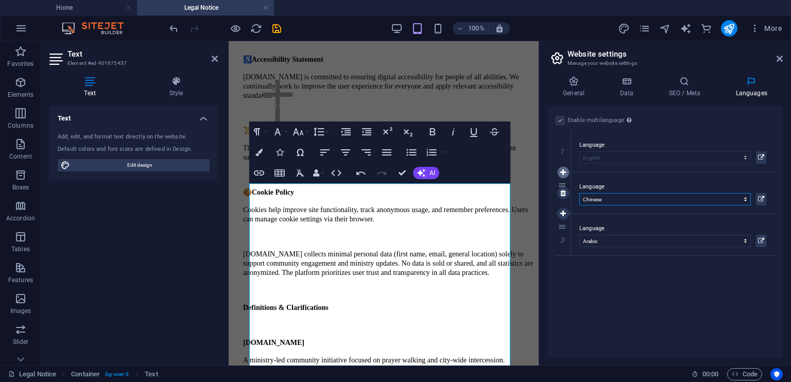
select select
select select "30"
select select "6"
click at [744, 198] on select "Abkhazian Afar Afrikaans Akan Albanian Amharic Arabic Aragonese Armenian Assame…" at bounding box center [666, 199] width 172 height 12
select select "49"
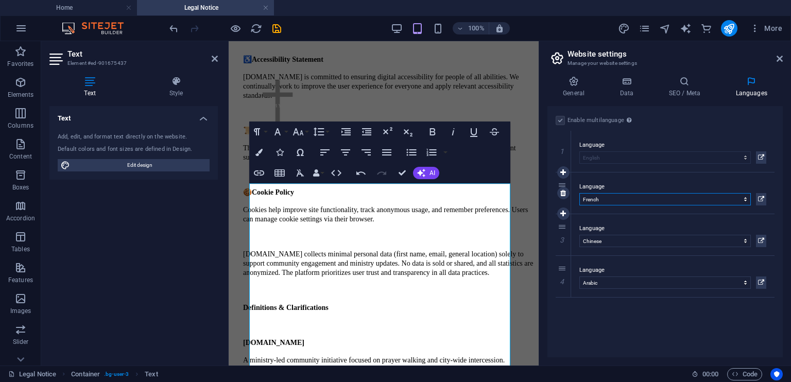
click at [580, 193] on select "Abkhazian Afar Afrikaans Akan Albanian Amharic Arabic Aragonese Armenian Assame…" at bounding box center [666, 199] width 172 height 12
click at [562, 213] on icon at bounding box center [564, 213] width 6 height 7
select select
select select "30"
select select "6"
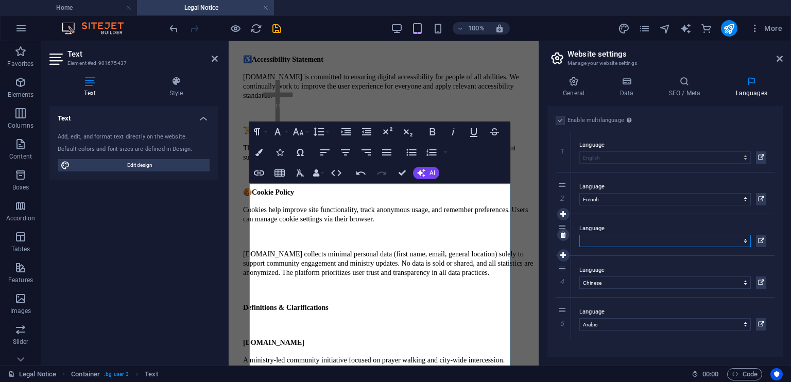
click at [746, 240] on select "Abkhazian Afar Afrikaans Akan Albanian Amharic Arabic Aragonese Armenian Assame…" at bounding box center [666, 241] width 172 height 12
select select "76"
click at [580, 235] on select "Abkhazian Afar Afrikaans Akan Albanian Amharic Arabic Aragonese Armenian Assame…" at bounding box center [666, 241] width 172 height 12
click at [564, 214] on icon at bounding box center [564, 213] width 6 height 7
select select
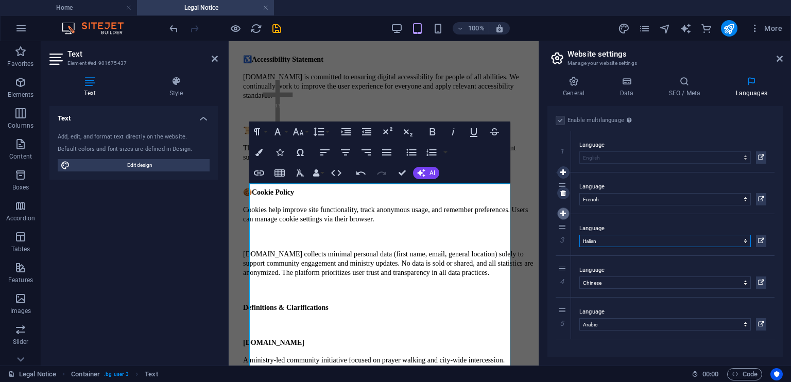
select select "76"
select select "30"
select select "6"
click at [744, 242] on select "Abkhazian Afar Afrikaans Akan Albanian Amharic Arabic Aragonese Armenian Assame…" at bounding box center [666, 241] width 172 height 12
select select "87"
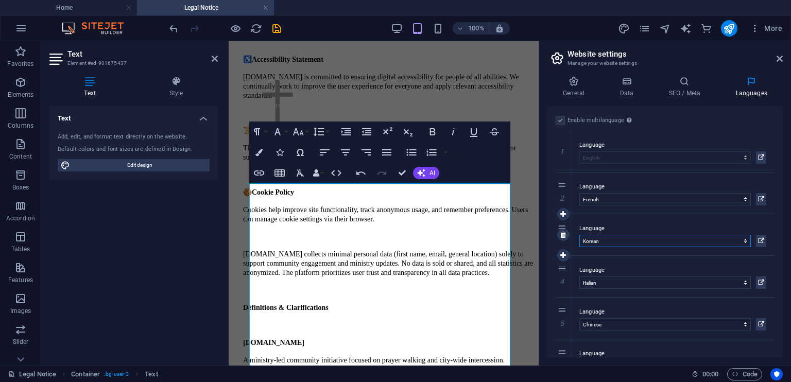
click at [580, 235] on select "Abkhazian Afar Afrikaans Akan Albanian Amharic Arabic Aragonese Armenian Assame…" at bounding box center [666, 241] width 172 height 12
click at [565, 213] on icon at bounding box center [564, 214] width 6 height 7
select select
select select "87"
select select "76"
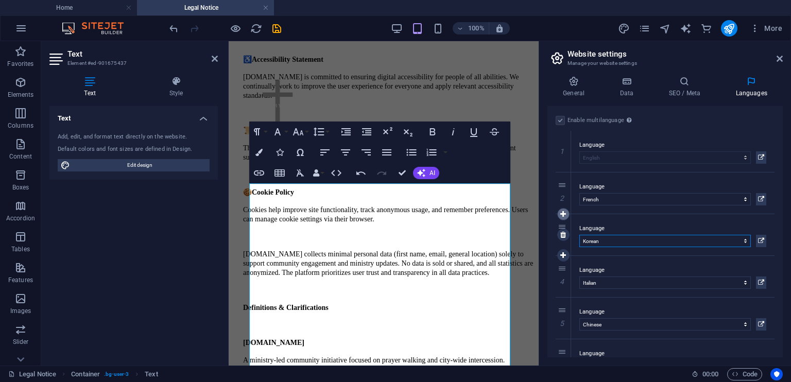
select select "30"
select select "6"
click at [743, 239] on select "Abkhazian Afar Afrikaans Akan Albanian Amharic Arabic Aragonese Armenian Assame…" at bounding box center [666, 241] width 172 height 12
select select "148"
click at [580, 235] on select "Abkhazian Afar Afrikaans Akan Albanian Amharic Arabic Aragonese Armenian Assame…" at bounding box center [666, 241] width 172 height 12
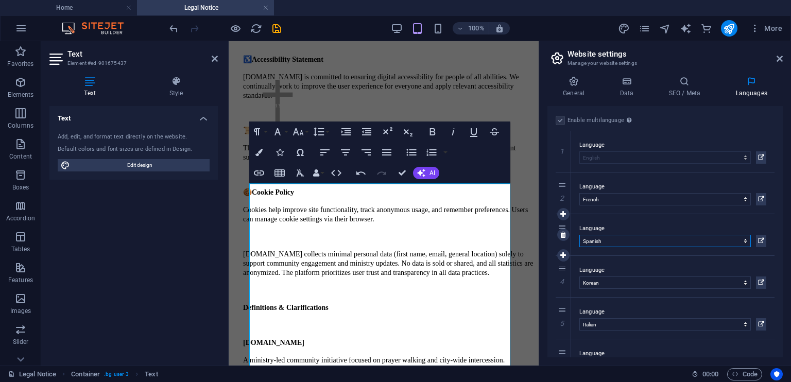
click at [610, 241] on select "Abkhazian Afar Afrikaans Akan Albanian Amharic Arabic Aragonese Armenian Assame…" at bounding box center [666, 241] width 172 height 12
click at [580, 235] on select "Abkhazian Afar Afrikaans Akan Albanian Amharic Arabic Aragonese Armenian Assame…" at bounding box center [666, 241] width 172 height 12
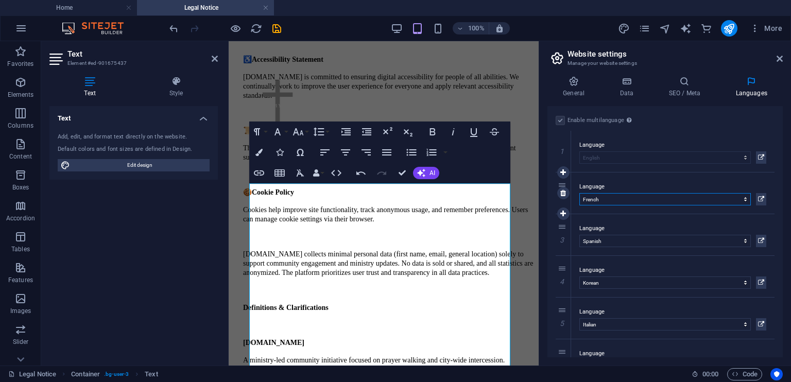
click at [704, 202] on select "Abkhazian Afar Afrikaans Akan Albanian Amharic Arabic Aragonese Armenian Assame…" at bounding box center [666, 199] width 172 height 12
click at [783, 170] on div "Enable multilanguage To disable multilanguage delete all languages until only o…" at bounding box center [665, 231] width 235 height 251
drag, startPoint x: 783, startPoint y: 170, endPoint x: 781, endPoint y: 158, distance: 11.9
click at [781, 158] on div "Enable multilanguage To disable multilanguage delete all languages until only o…" at bounding box center [665, 231] width 235 height 251
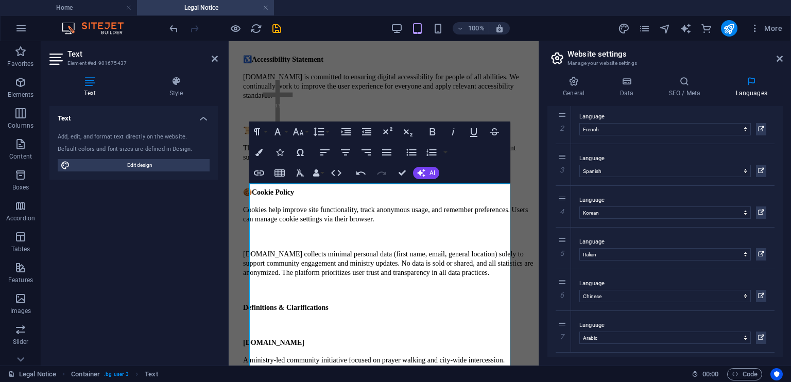
scroll to position [73, 0]
click at [563, 181] on icon at bounding box center [564, 182] width 6 height 7
select select
select select "87"
select select "76"
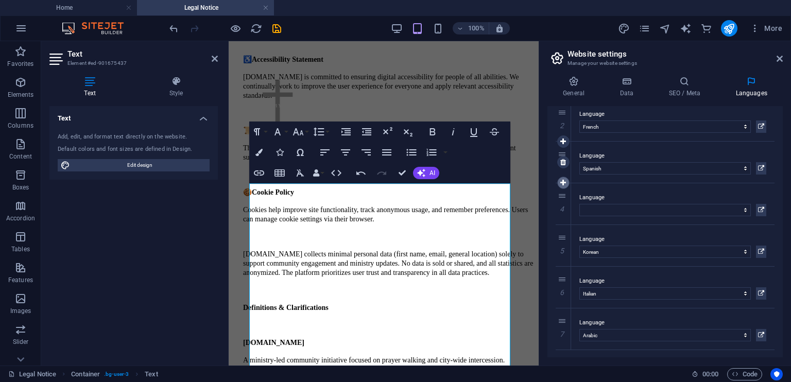
select select "30"
select select "6"
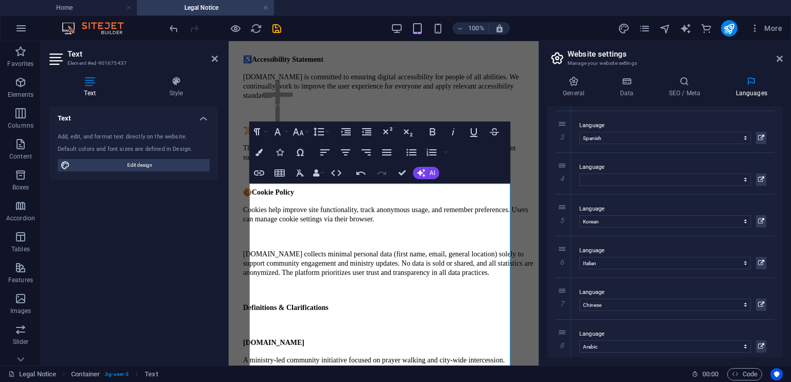
scroll to position [98, 0]
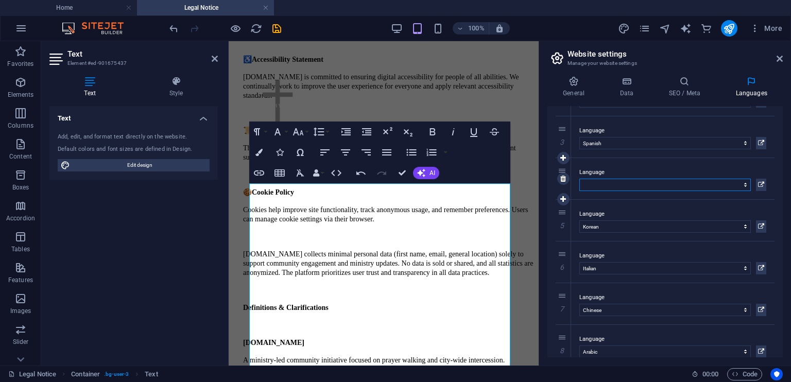
click at [744, 184] on select "Abkhazian Afar Afrikaans Akan Albanian Amharic Arabic Aragonese Armenian Assame…" at bounding box center [666, 185] width 172 height 12
select select "101"
click at [580, 179] on select "Abkhazian Afar Afrikaans Akan Albanian Amharic Arabic Aragonese Armenian Assame…" at bounding box center [666, 185] width 172 height 12
click at [780, 60] on icon at bounding box center [780, 59] width 6 height 8
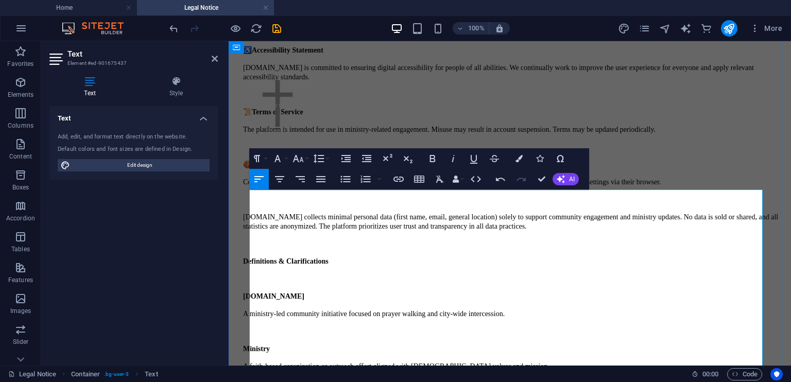
click at [439, 20] on p "[DOMAIN_NAME] is a faith-based initiative focused on prayer walking. It does no…" at bounding box center [515, 14] width 544 height 9
click at [259, 224] on div "[DOMAIN_NAME] ⚠️ General Disclaimer [DOMAIN_NAME] is a faith-based initiative f…" at bounding box center [510, 382] width 554 height 819
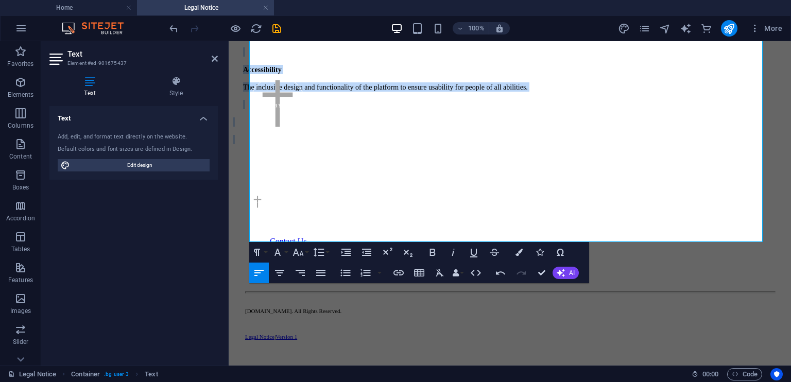
scroll to position [875, 0]
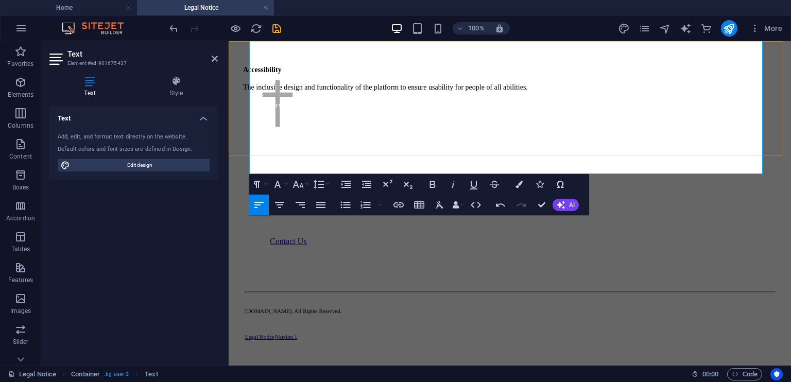
drag, startPoint x: 260, startPoint y: 239, endPoint x: 372, endPoint y: 84, distance: 191.0
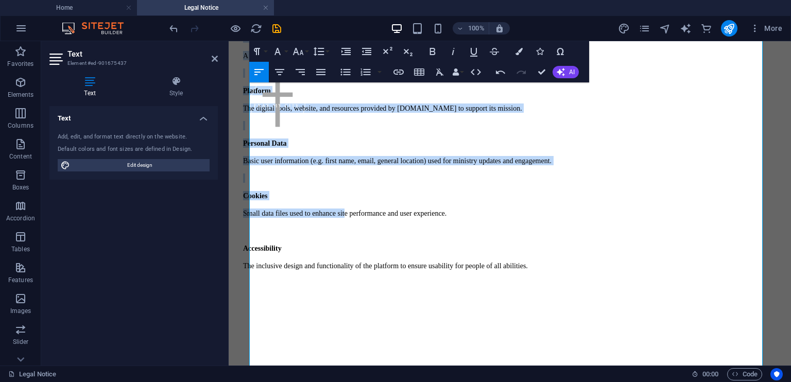
scroll to position [668, 0]
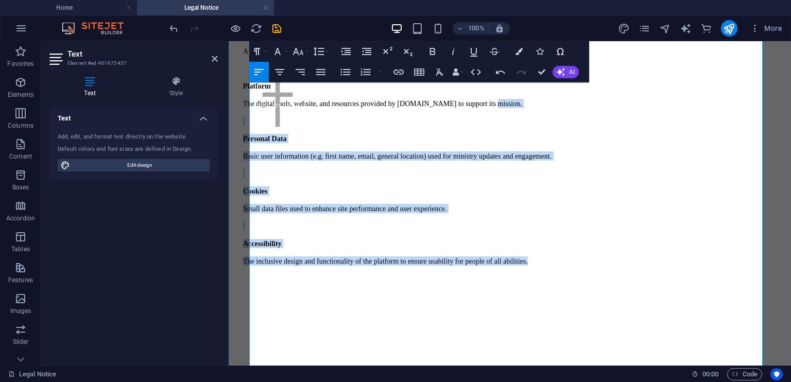
drag, startPoint x: 583, startPoint y: 338, endPoint x: 517, endPoint y: 210, distance: 144.9
click at [708, 143] on p "Personal Data" at bounding box center [515, 138] width 544 height 9
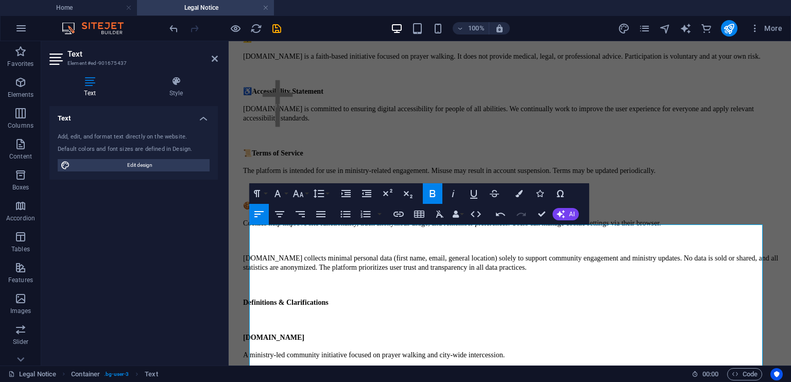
scroll to position [145, 0]
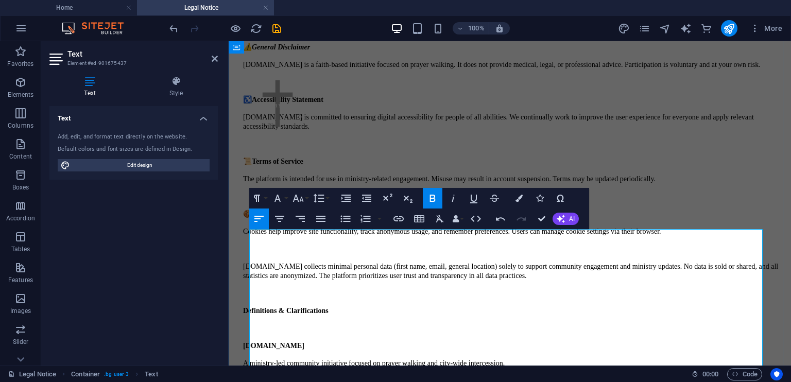
click at [317, 42] on address at bounding box center [515, 37] width 544 height 9
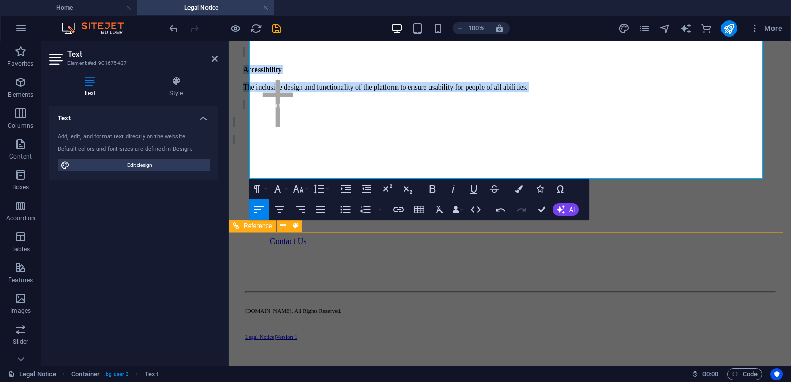
scroll to position [857, 0]
drag, startPoint x: 258, startPoint y: 258, endPoint x: 387, endPoint y: 146, distance: 171.3
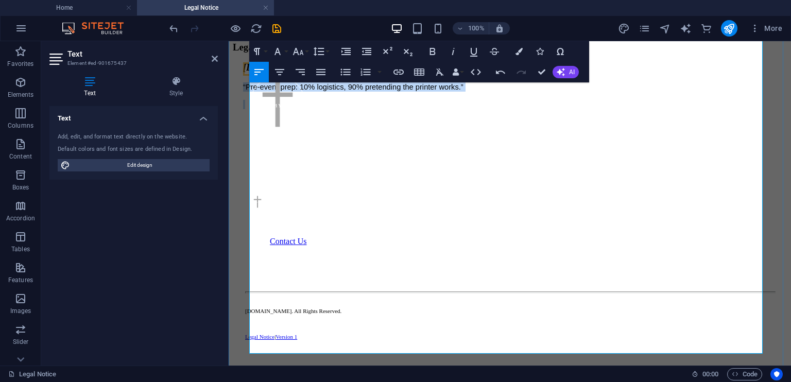
scroll to position [0, 0]
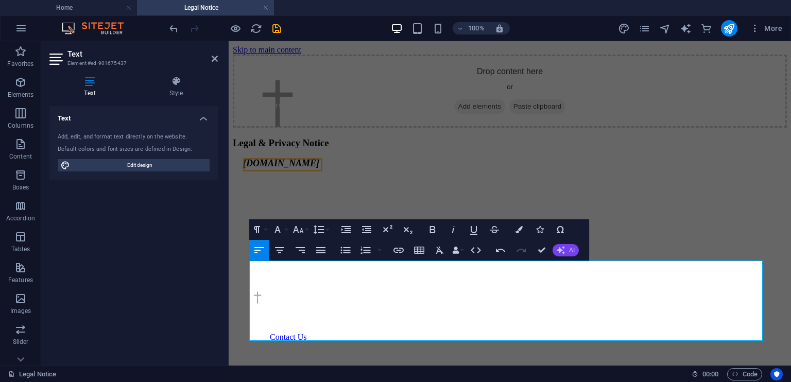
click at [568, 252] on button "AI" at bounding box center [566, 250] width 26 height 12
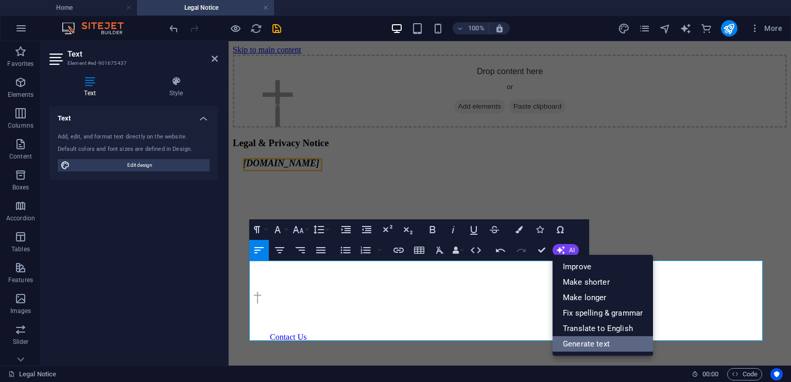
click at [571, 344] on link "Generate text" at bounding box center [603, 343] width 100 height 15
select select "English"
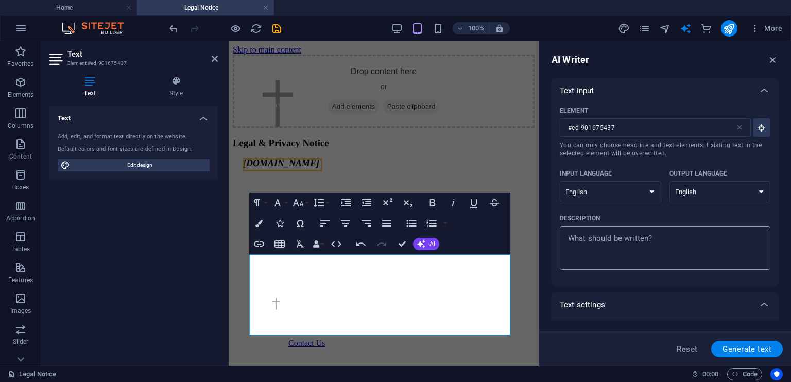
type textarea "x"
click at [658, 244] on textarea "Description x ​" at bounding box center [665, 247] width 200 height 33
type textarea "p"
type textarea "x"
type textarea "pr"
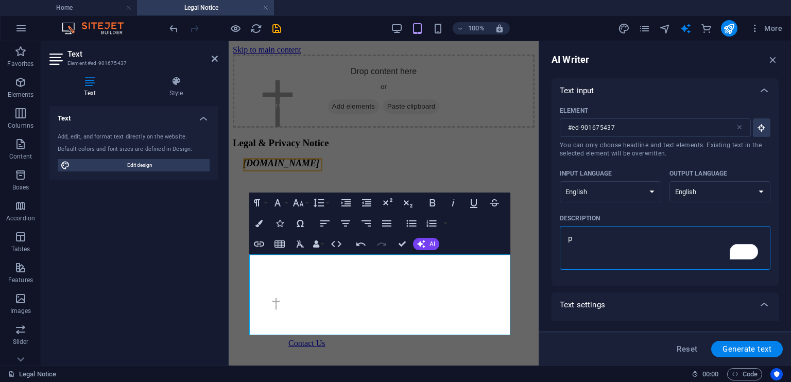
type textarea "x"
type textarea "pri"
type textarea "x"
type textarea "priv"
type textarea "x"
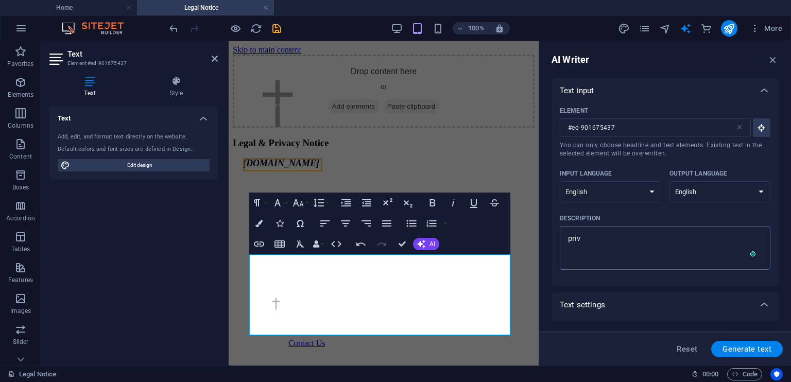
type textarea "priva"
type textarea "x"
type textarea "privac"
type textarea "x"
type textarea "privacy"
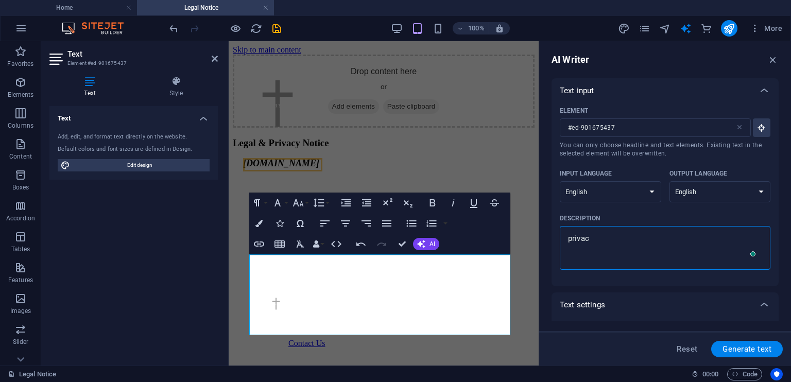
type textarea "x"
type textarea "privacy"
type textarea "x"
type textarea "privacy p"
type textarea "x"
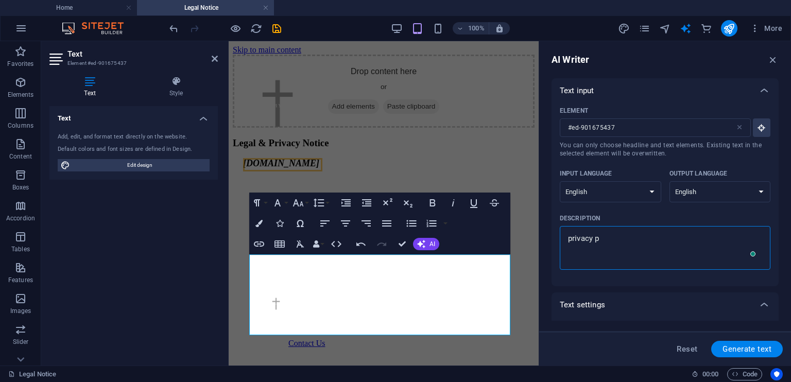
type textarea "privacy po"
type textarea "x"
type textarea "privacy pol"
type textarea "x"
type textarea "privacy poli"
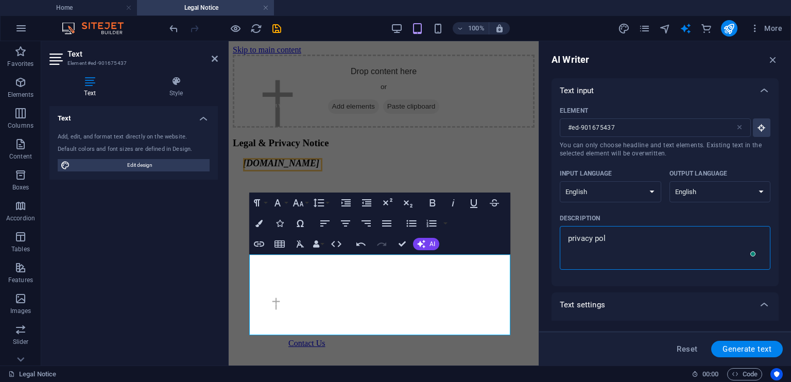
type textarea "x"
type textarea "privacy polic"
type textarea "x"
type textarea "privacy policy"
type textarea "x"
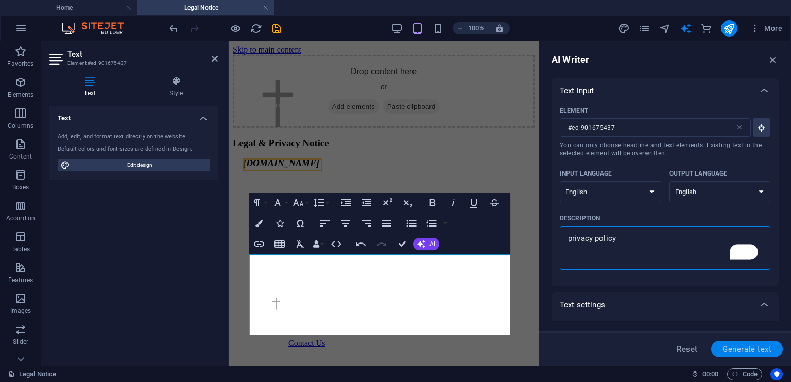
type textarea "privacy policy"
click at [752, 351] on span "Generate text" at bounding box center [747, 349] width 49 height 8
type textarea "x"
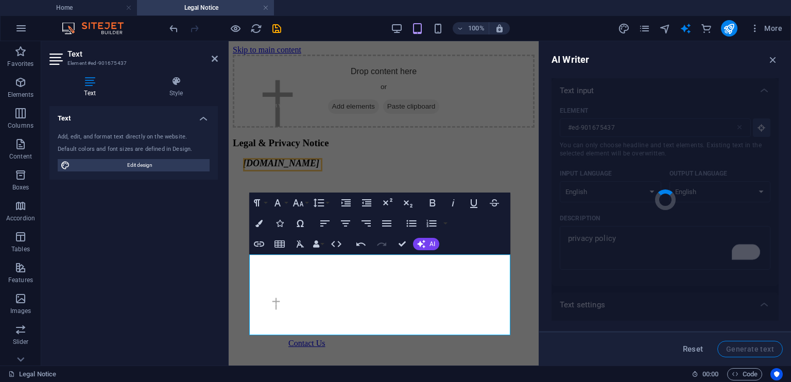
type textarea "x"
type textarea "Your information is secure; we protect your privacy."
type textarea "x"
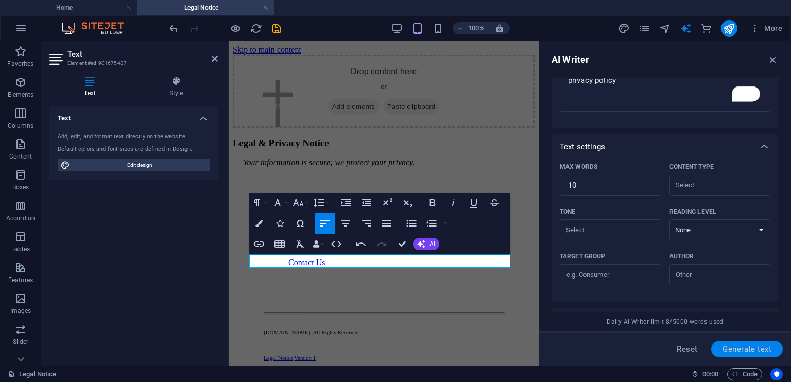
scroll to position [282, 0]
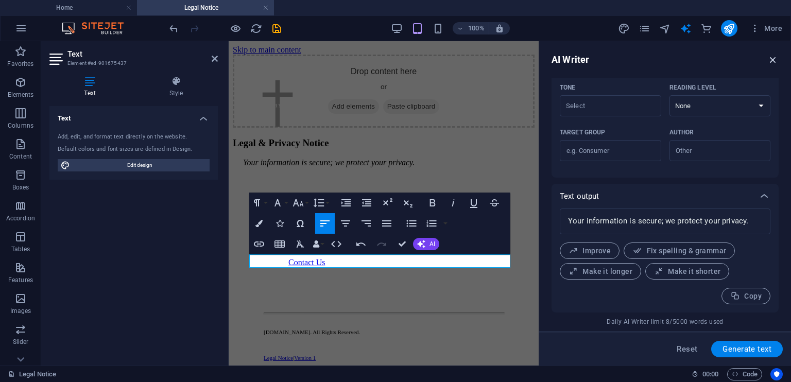
click at [771, 62] on icon "button" at bounding box center [773, 59] width 11 height 11
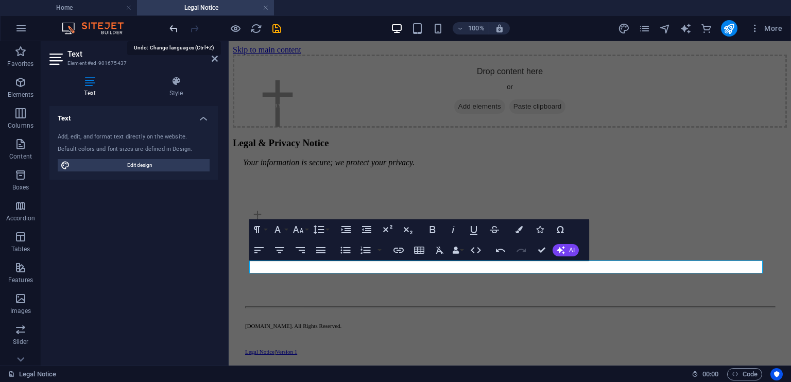
click at [176, 27] on icon "undo" at bounding box center [174, 29] width 12 height 12
click at [171, 29] on icon "undo" at bounding box center [174, 29] width 12 height 12
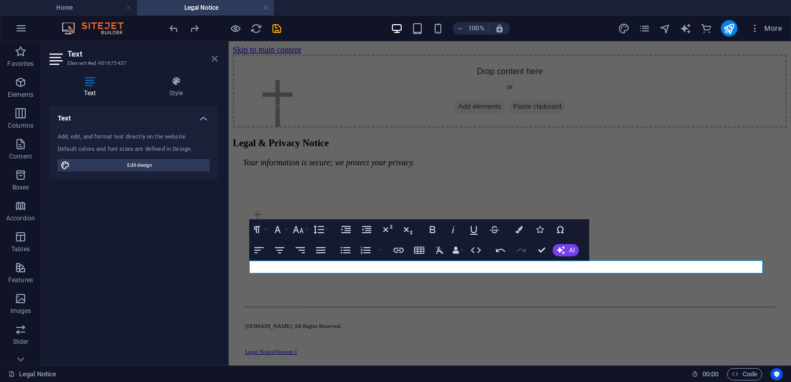
click at [216, 59] on icon at bounding box center [215, 59] width 6 height 8
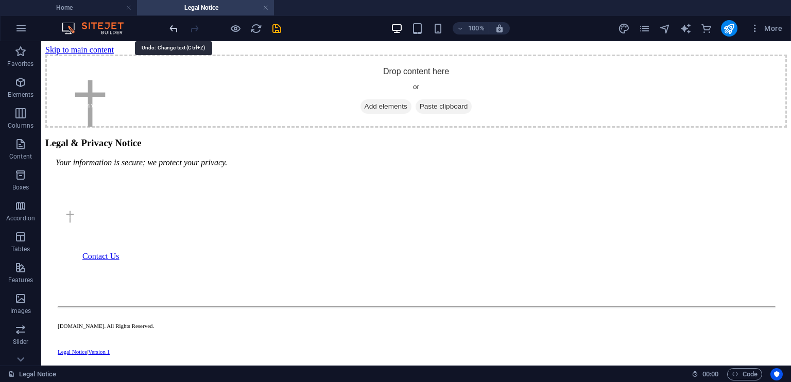
click at [171, 25] on icon "undo" at bounding box center [174, 29] width 12 height 12
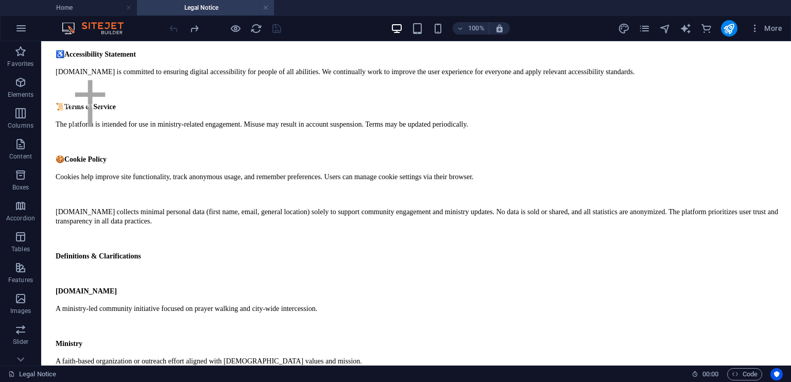
scroll to position [0, 0]
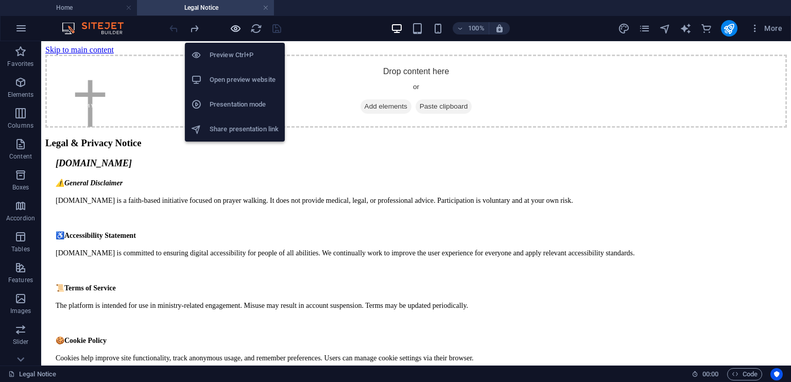
click at [230, 25] on icon "button" at bounding box center [236, 29] width 12 height 12
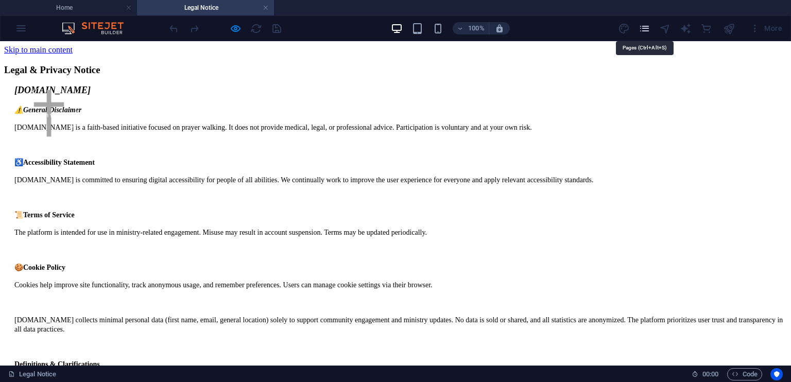
click at [647, 27] on icon "pages" at bounding box center [645, 29] width 12 height 12
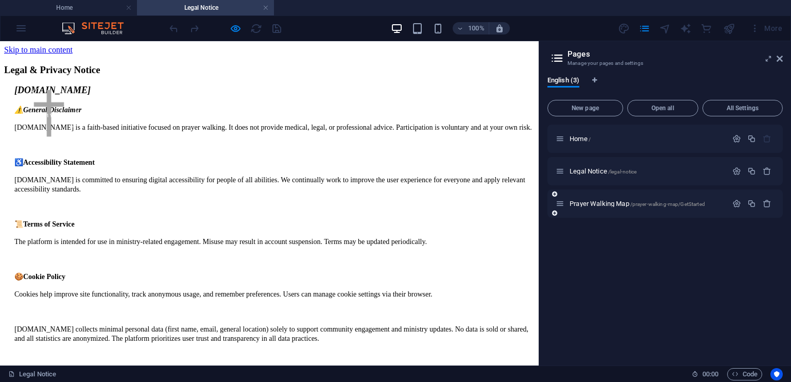
click at [555, 214] on icon at bounding box center [554, 213] width 5 height 6
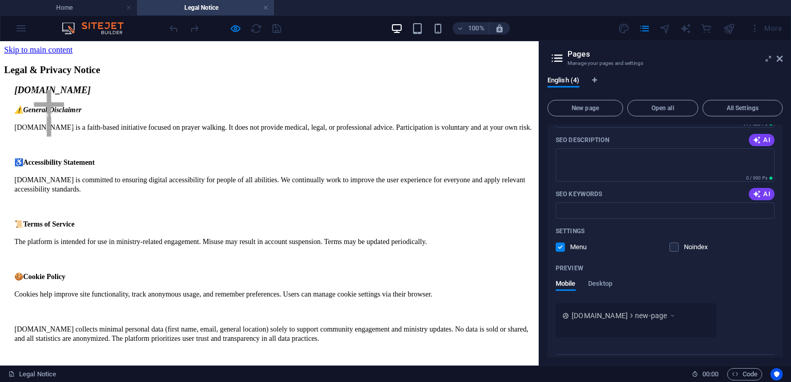
scroll to position [256, 0]
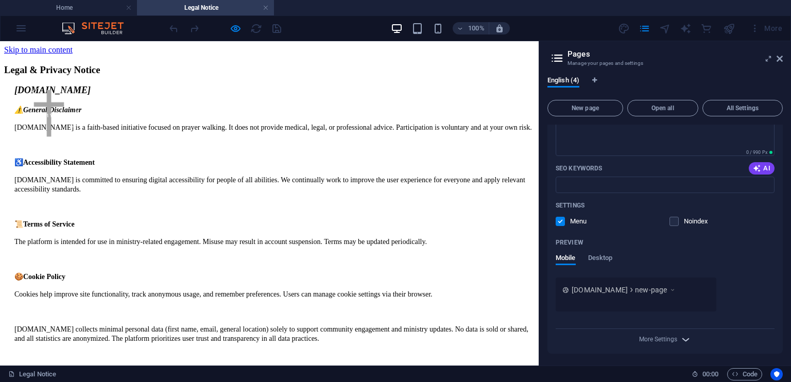
click at [681, 336] on icon "button" at bounding box center [686, 340] width 12 height 12
drag, startPoint x: 783, startPoint y: 236, endPoint x: 785, endPoint y: 272, distance: 35.6
click at [785, 272] on div "English (4) New page Open all All Settings Home / Legal Notice /legal-notice Pr…" at bounding box center [665, 217] width 252 height 298
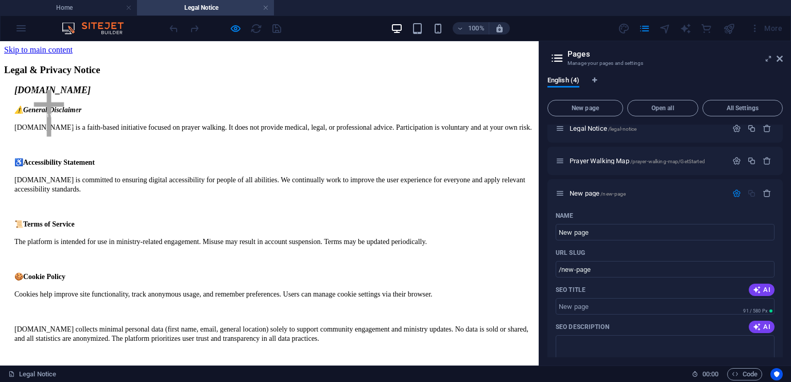
scroll to position [40, 0]
click at [763, 196] on icon "button" at bounding box center [767, 196] width 9 height 9
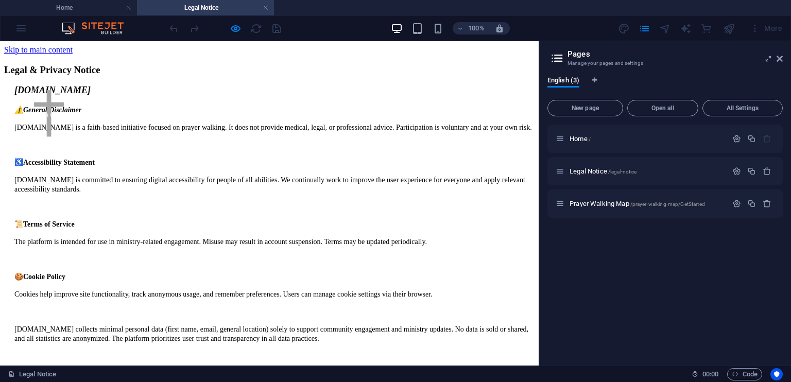
scroll to position [0, 0]
click at [596, 203] on span "Prayer Walking Map /prayer-walking-map/GetStarted" at bounding box center [637, 204] width 135 height 8
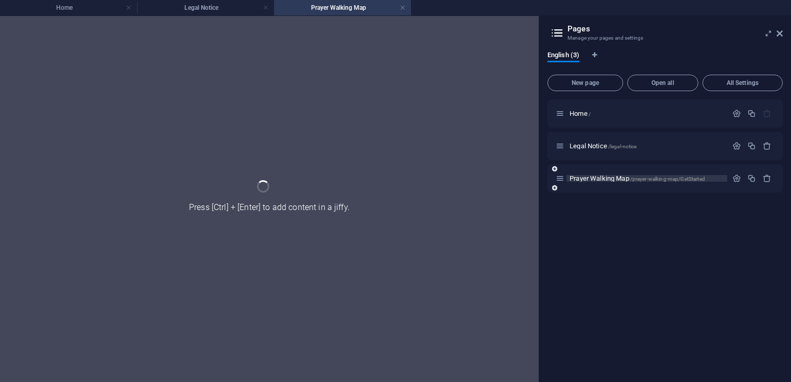
click at [596, 203] on div "Home / Legal Notice /legal-notice Prayer Walking Map /prayer-walking-map/GetSta…" at bounding box center [665, 236] width 235 height 275
click at [264, 7] on link at bounding box center [266, 8] width 6 height 10
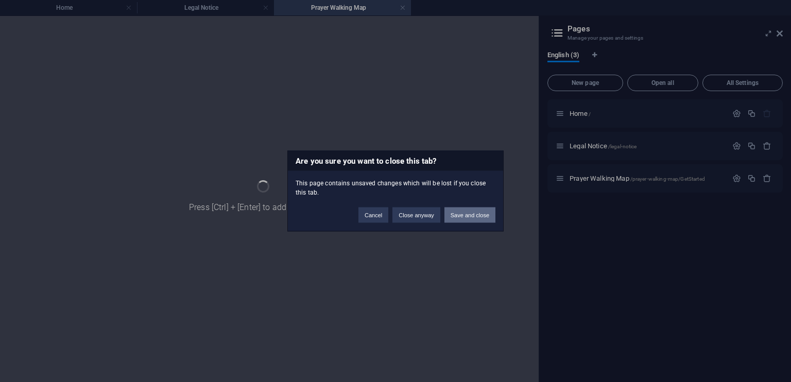
click at [466, 213] on button "Save and close" at bounding box center [470, 215] width 51 height 15
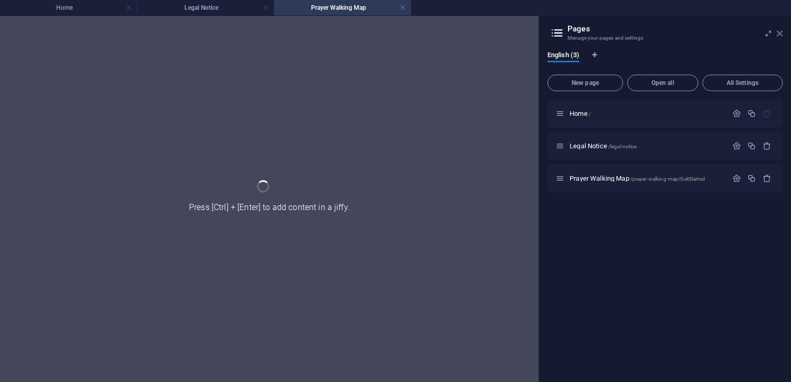
click at [782, 35] on icon at bounding box center [780, 33] width 6 height 8
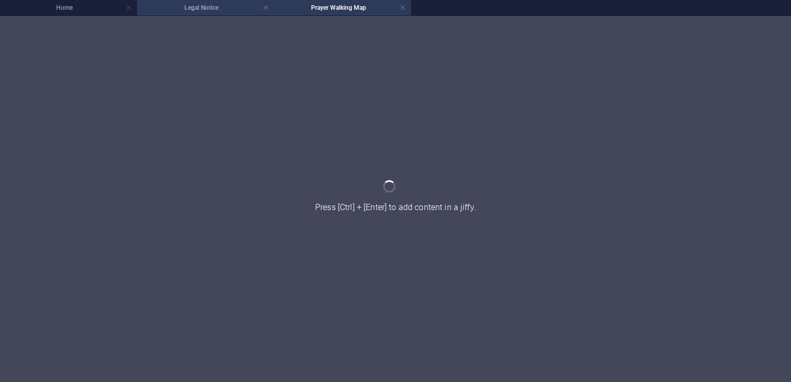
click at [224, 7] on h4 "Legal Notice" at bounding box center [205, 7] width 137 height 11
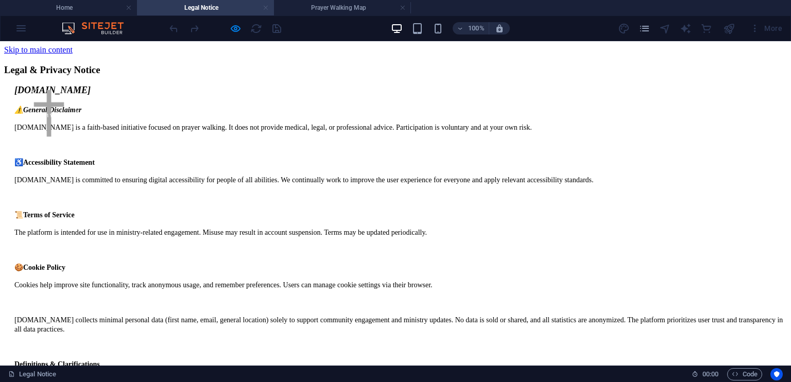
click at [266, 7] on link at bounding box center [266, 8] width 6 height 10
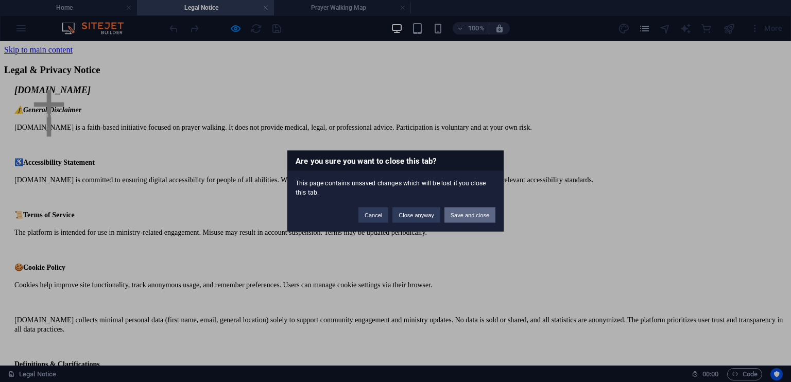
click at [460, 212] on button "Save and close" at bounding box center [470, 215] width 51 height 15
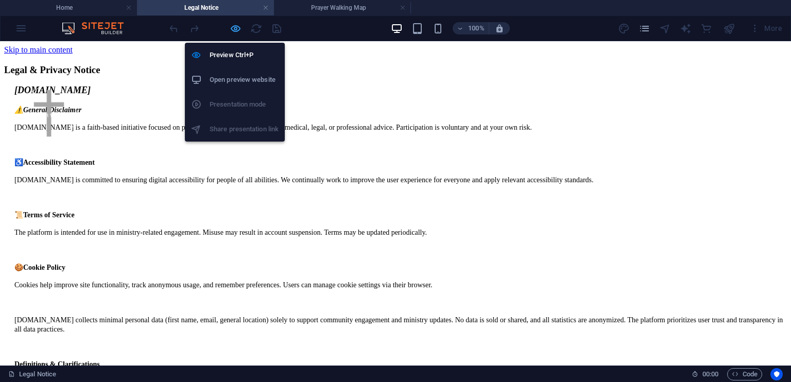
click at [237, 26] on icon "button" at bounding box center [236, 29] width 12 height 12
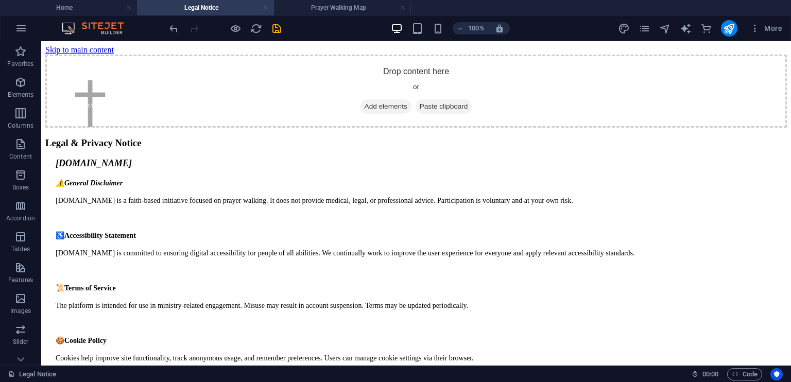
click at [267, 8] on link at bounding box center [266, 8] width 6 height 10
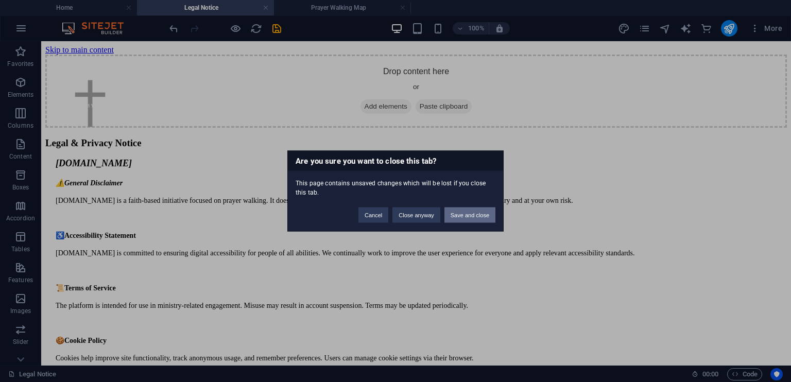
click at [468, 213] on button "Save and close" at bounding box center [470, 215] width 51 height 15
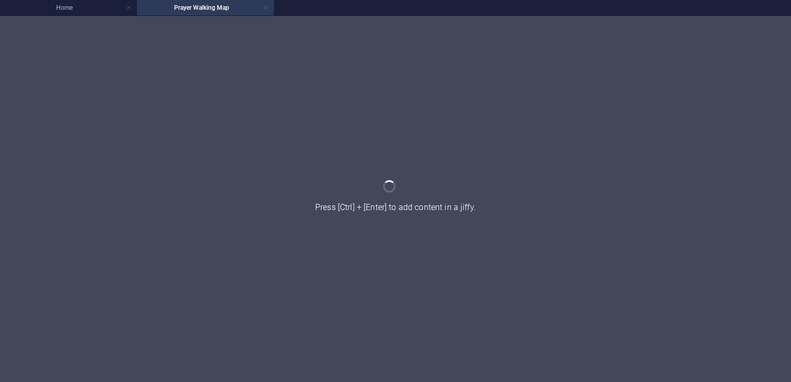
click at [263, 7] on link at bounding box center [266, 8] width 6 height 10
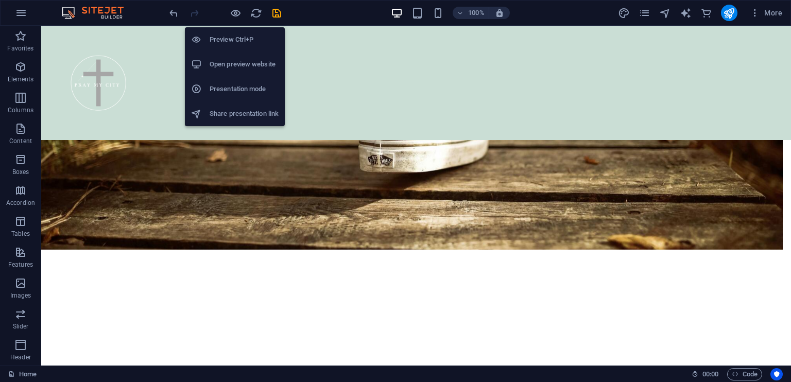
click at [231, 64] on h6 "Open preview website" at bounding box center [244, 64] width 69 height 12
click at [236, 10] on icon "button" at bounding box center [236, 13] width 12 height 12
click at [247, 64] on h6 "Open preview website" at bounding box center [244, 64] width 69 height 12
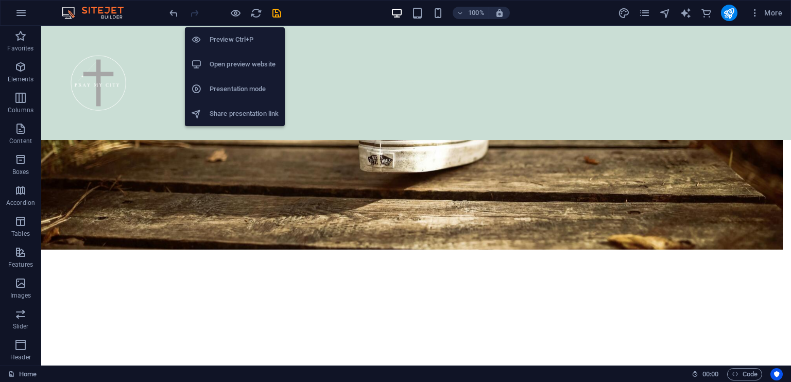
click at [247, 64] on h6 "Open preview website" at bounding box center [244, 64] width 69 height 12
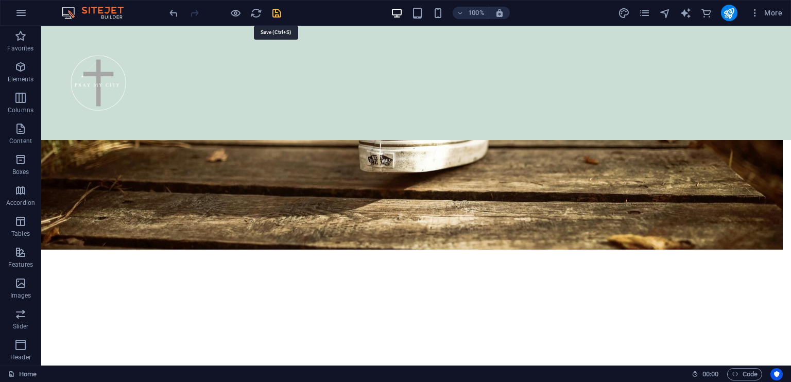
click at [276, 9] on icon "save" at bounding box center [277, 13] width 12 height 12
click at [19, 11] on icon "button" at bounding box center [21, 13] width 12 height 12
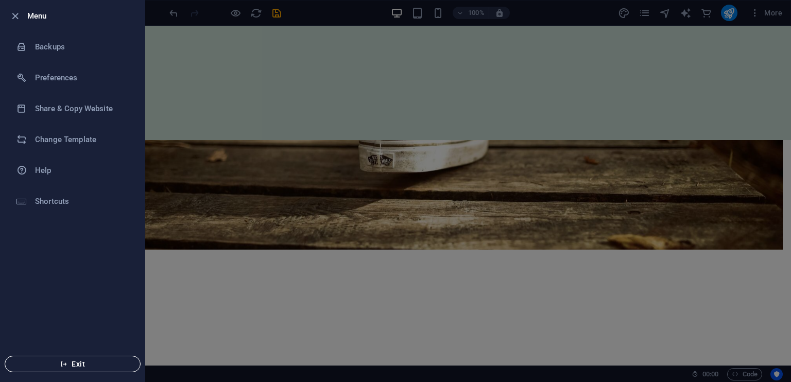
click at [84, 359] on button "Exit" at bounding box center [73, 364] width 136 height 16
click at [13, 15] on icon "button" at bounding box center [15, 16] width 12 height 12
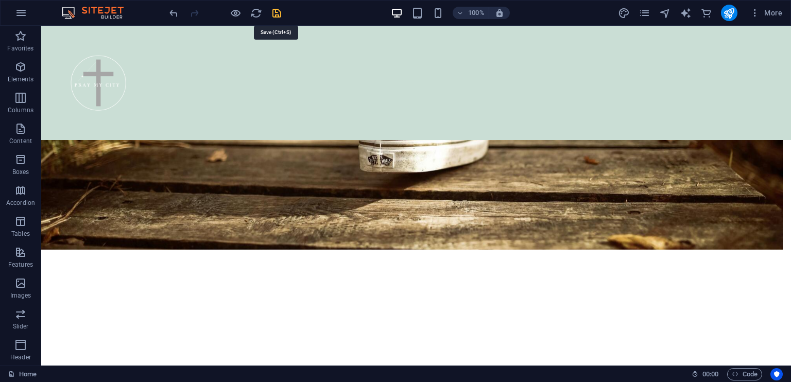
click at [276, 12] on icon "save" at bounding box center [277, 13] width 12 height 12
click at [326, 21] on div "100% More" at bounding box center [396, 13] width 790 height 25
click at [757, 13] on icon "button" at bounding box center [755, 13] width 10 height 10
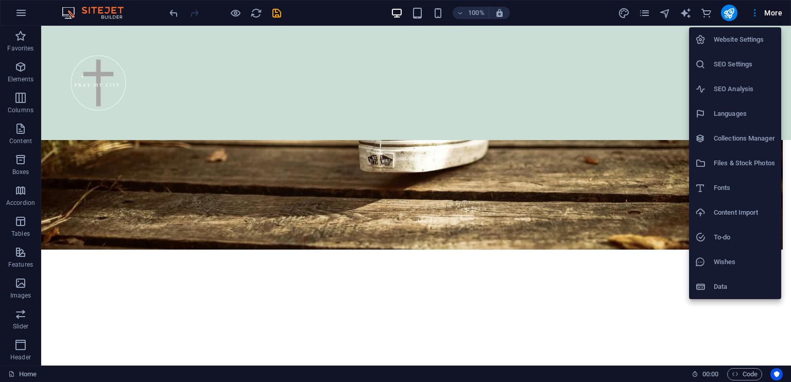
click at [259, 100] on div at bounding box center [395, 191] width 791 height 382
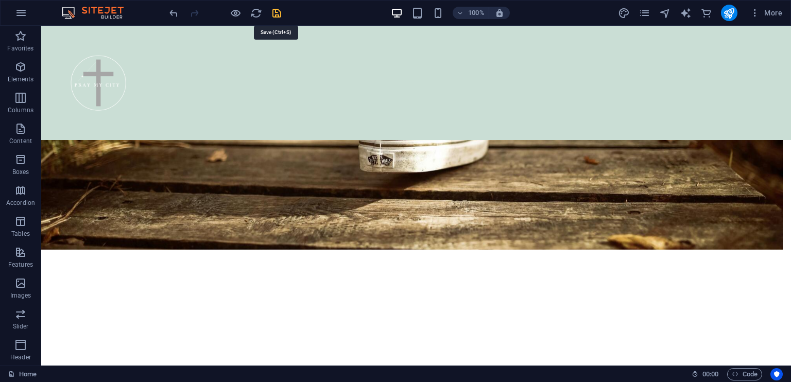
click at [276, 16] on icon "save" at bounding box center [277, 13] width 12 height 12
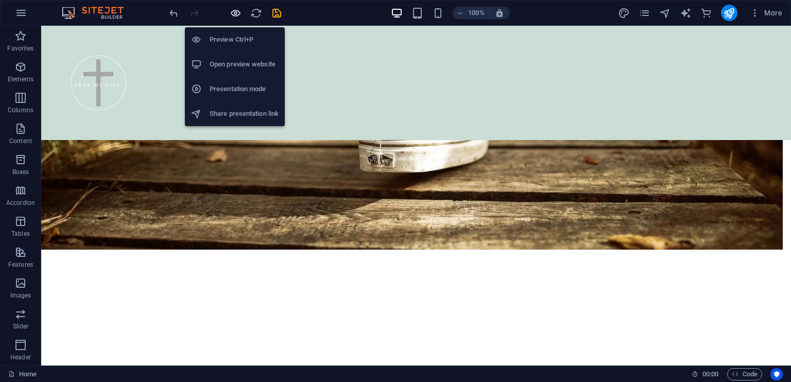
click at [233, 13] on icon "button" at bounding box center [236, 13] width 12 height 12
click at [233, 66] on h6 "Open preview website" at bounding box center [244, 64] width 69 height 12
